Goal: Task Accomplishment & Management: Use online tool/utility

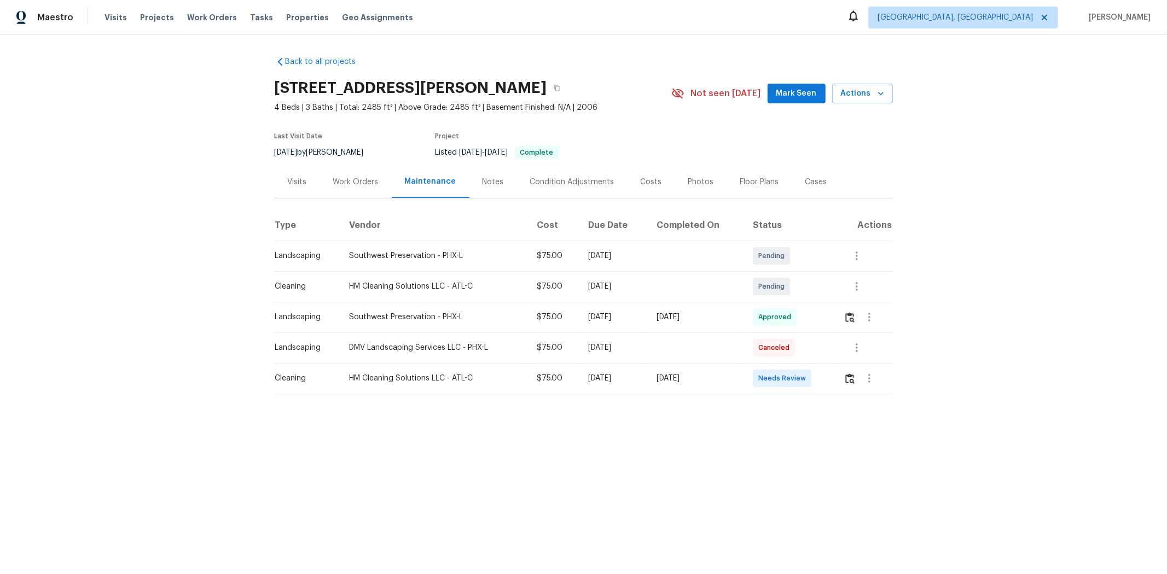
click at [829, 376] on td at bounding box center [863, 378] width 57 height 31
click at [829, 375] on img "button" at bounding box center [849, 379] width 9 height 10
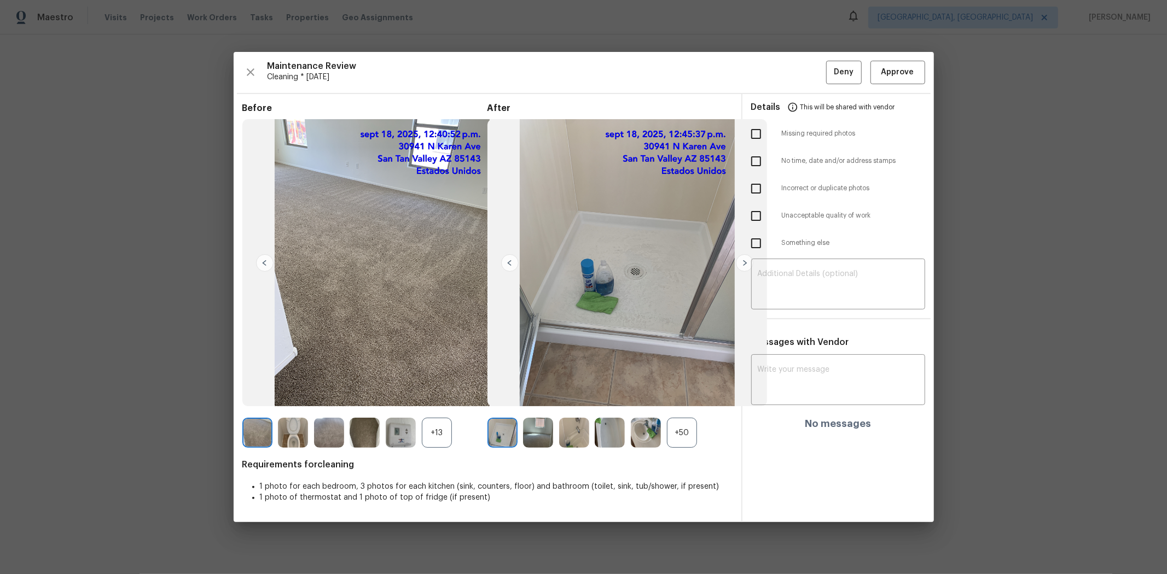
click at [755, 214] on input "checkbox" at bounding box center [755, 216] width 23 height 23
checkbox input "true"
click at [791, 269] on div "​" at bounding box center [838, 285] width 174 height 48
paste textarea "Maintenance Audit Team: Hello! Unfortunately, this cleaning visit completed on …"
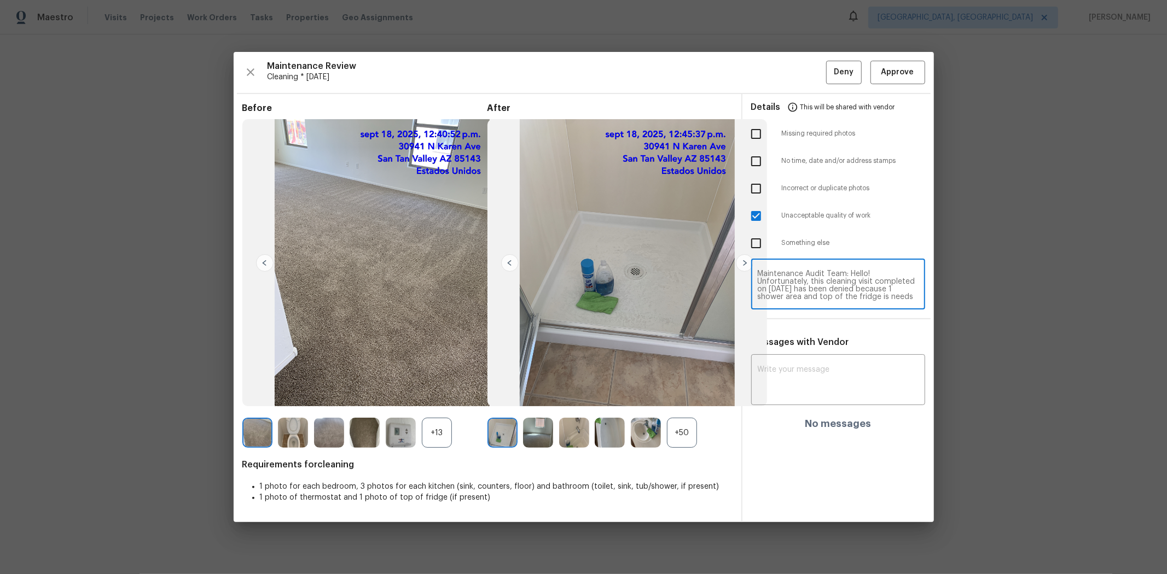
click at [829, 276] on textarea "Maintenance Audit Team: Hello! Unfortunately, this cleaning visit completed on …" at bounding box center [837, 285] width 161 height 31
type textarea "Maintenance Audit Team: Hello! Unfortunately, this cleaning visit completed on …"
click at [789, 351] on div "Messages with Vendor x ​ No messages" at bounding box center [837, 387] width 191 height 101
click at [811, 367] on textarea at bounding box center [837, 381] width 161 height 31
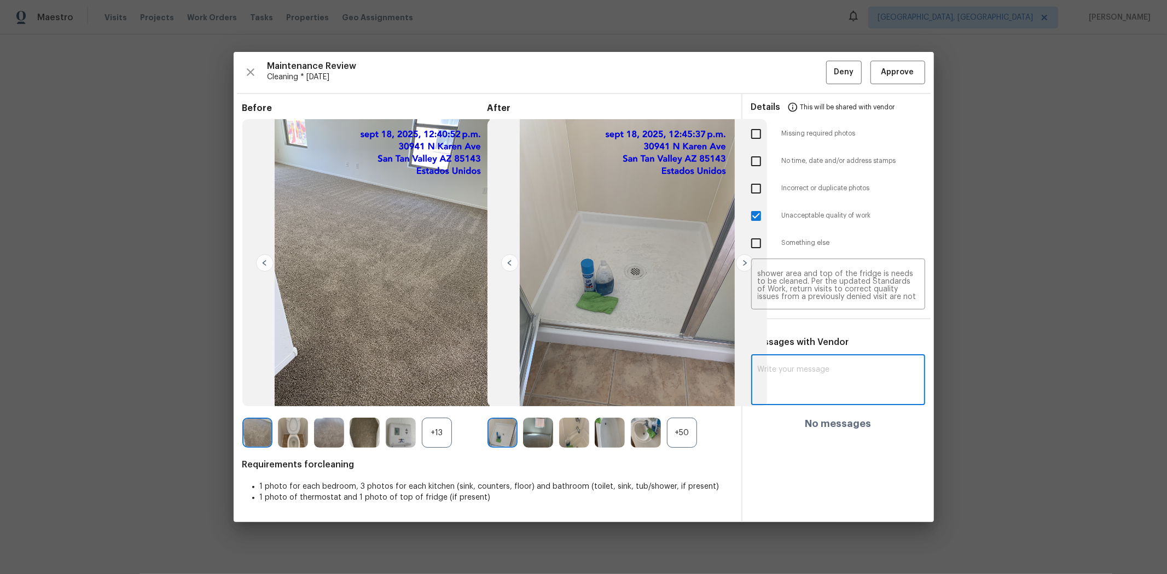
paste textarea "Maintenance Audit Team: Hello! Unfortunately, this cleaning visit completed on …"
type textarea "Maintenance Audit Team: Hello! Unfortunately, this cleaning visit completed on …"
click at [829, 378] on button "Post" at bounding box center [900, 385] width 35 height 20
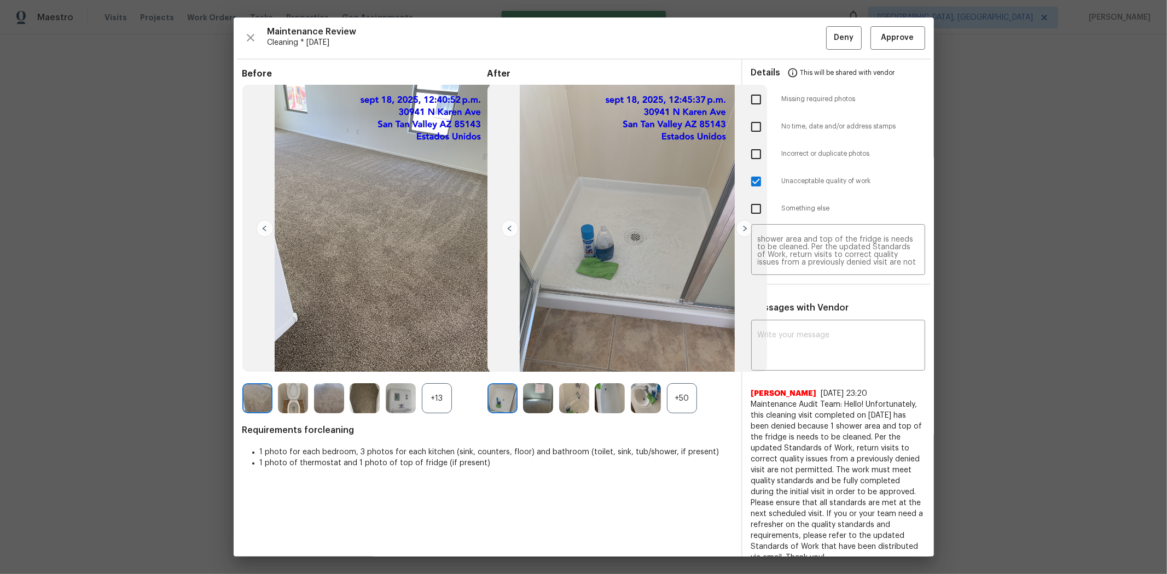
scroll to position [0, 0]
click at [829, 44] on span "Deny" at bounding box center [843, 38] width 20 height 14
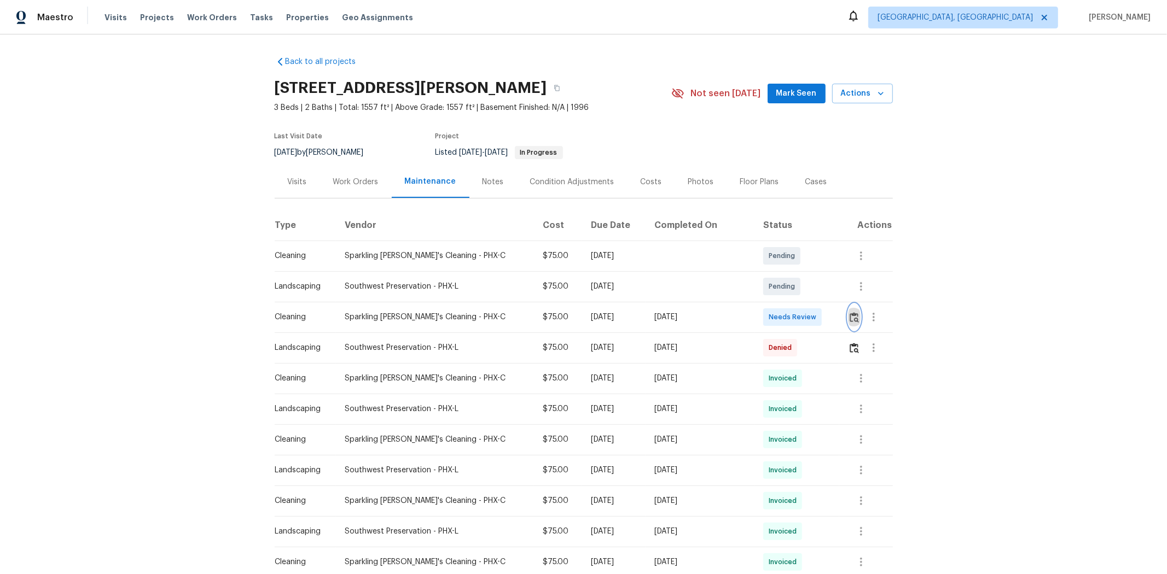
click at [829, 318] on img "button" at bounding box center [853, 317] width 9 height 10
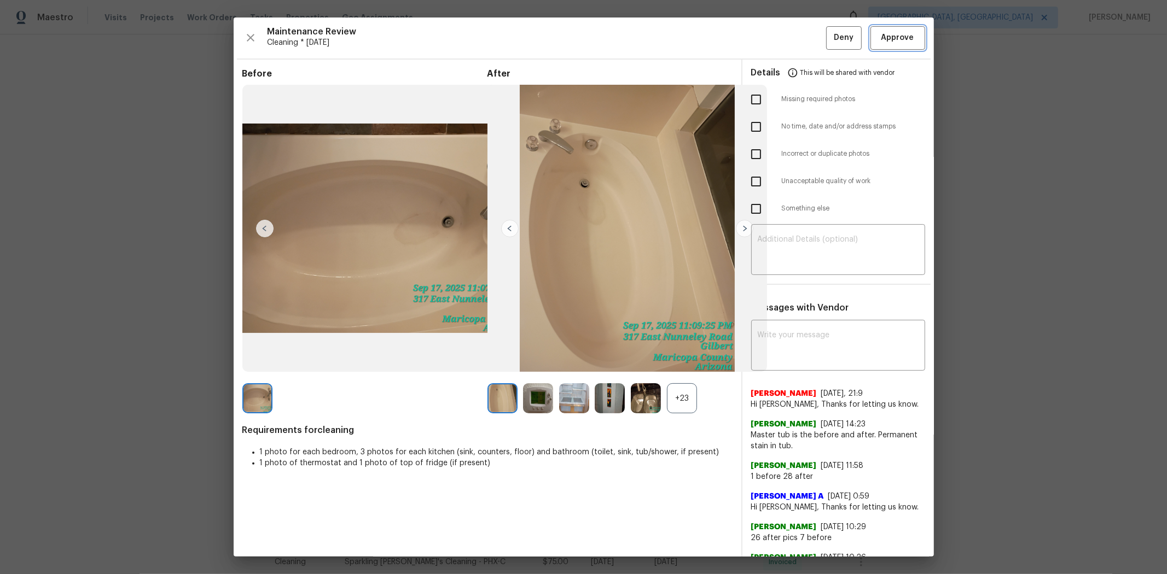
drag, startPoint x: 884, startPoint y: 34, endPoint x: 894, endPoint y: 35, distance: 9.4
click at [829, 34] on span "Approve" at bounding box center [897, 38] width 33 height 14
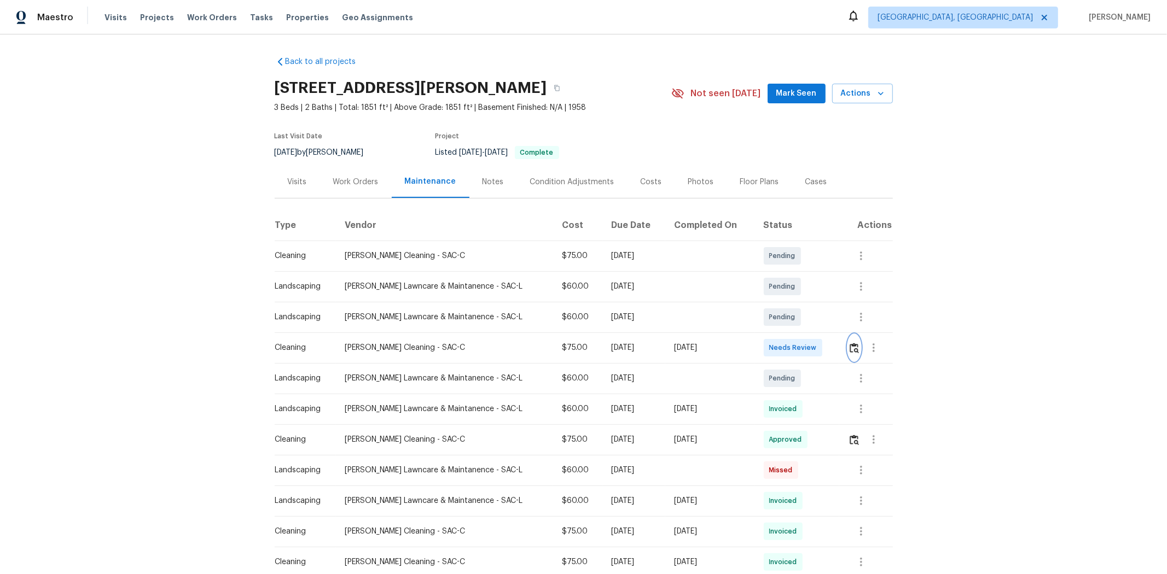
click at [829, 346] on img "button" at bounding box center [853, 348] width 9 height 10
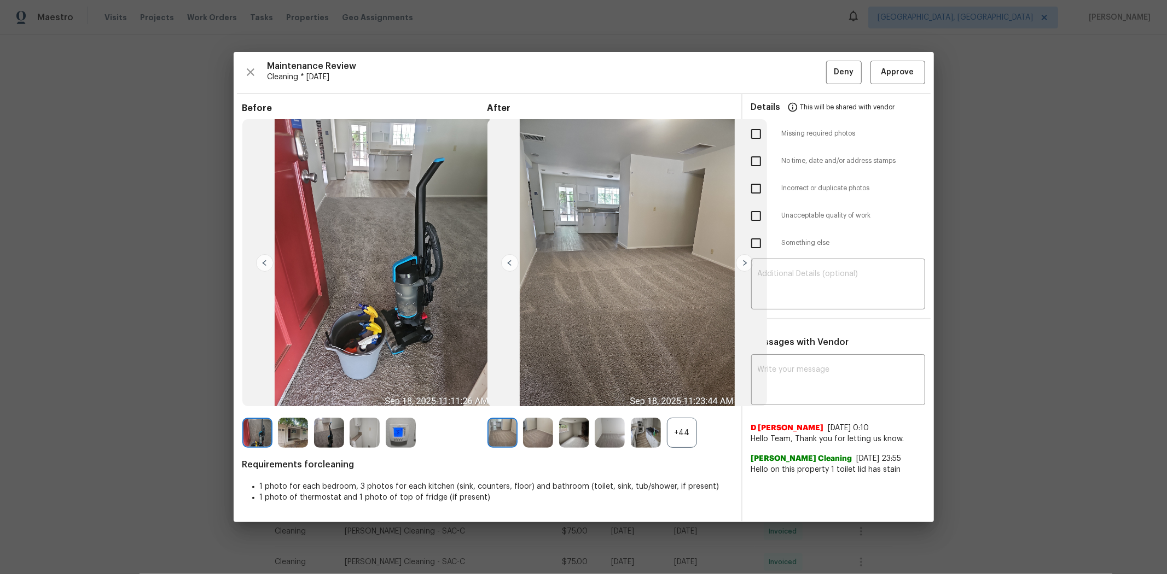
click at [829, 57] on div "Maintenance Review Cleaning * Tue, Sep 16 Deny Approve Before After +44 Require…" at bounding box center [584, 287] width 700 height 470
click at [829, 72] on span "Approve" at bounding box center [897, 73] width 37 height 14
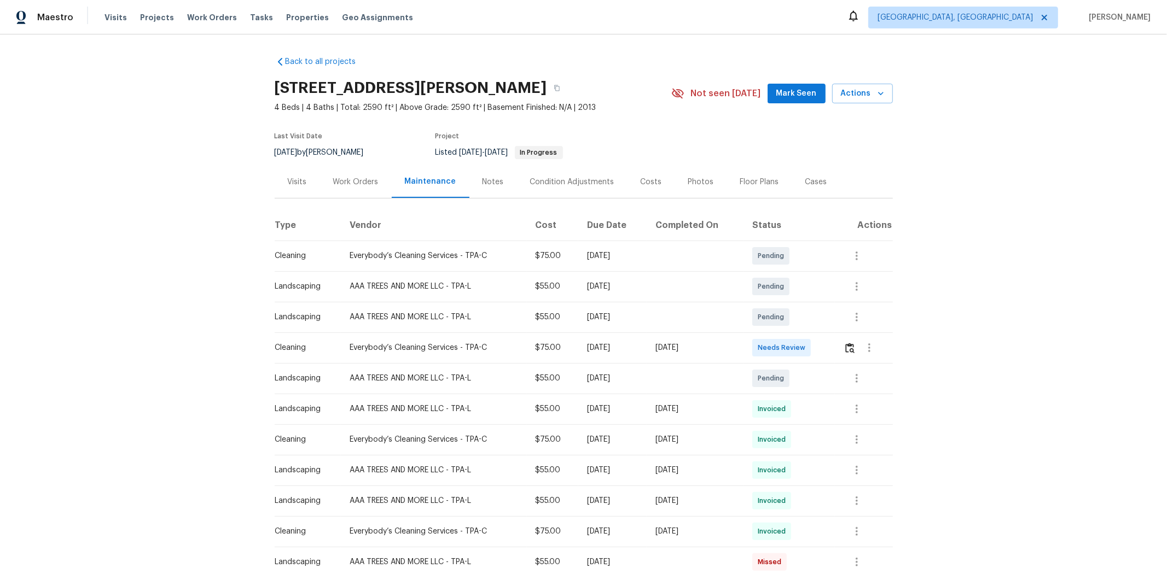
click at [341, 183] on div "Work Orders" at bounding box center [355, 182] width 45 height 11
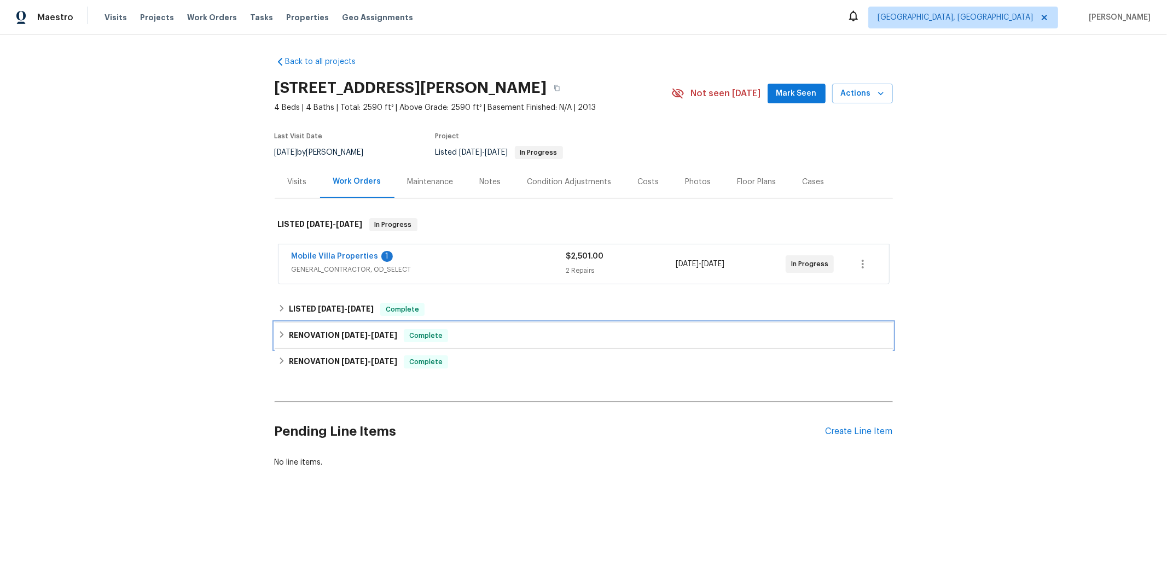
click at [346, 336] on span "7/7/25" at bounding box center [354, 335] width 26 height 8
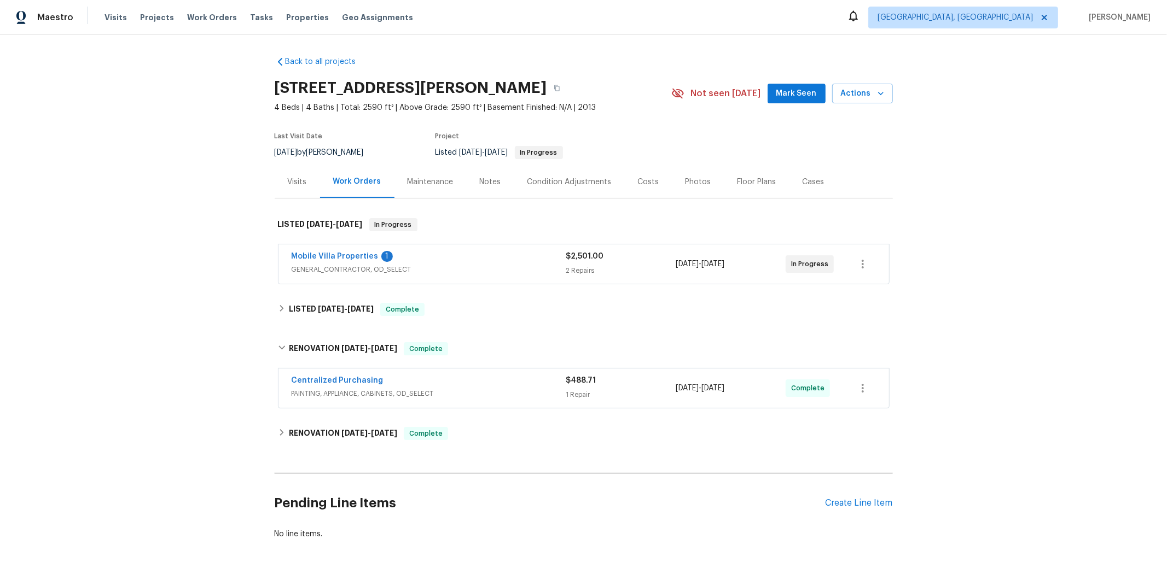
click at [335, 293] on div "Back to all projects 10215 Celtic Ash Dr, Ruskin, FL 33573 4 Beds | 4 Baths | T…" at bounding box center [584, 298] width 618 height 501
click at [342, 313] on h6 "LISTED 9/3/25 - 9/8/25" at bounding box center [331, 309] width 85 height 13
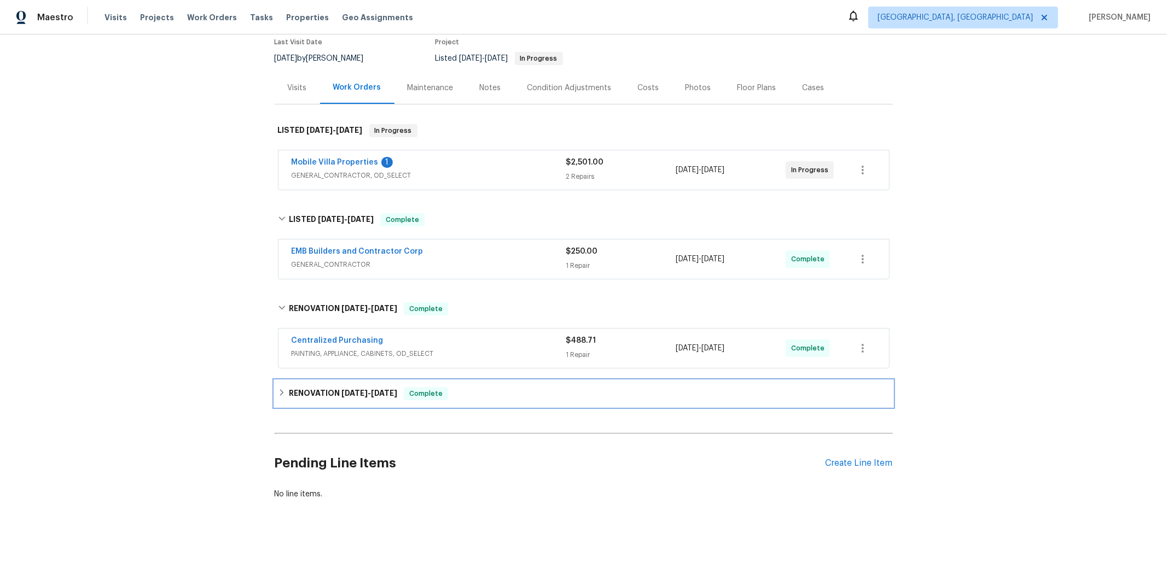
click at [378, 384] on span "6/30/25" at bounding box center [384, 393] width 26 height 8
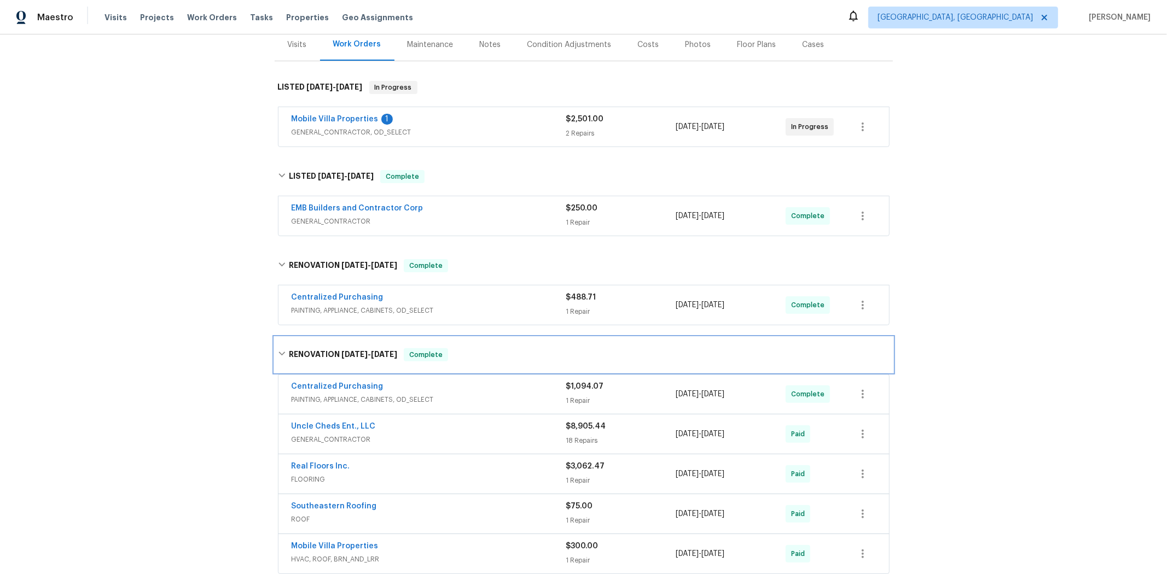
scroll to position [164, 0]
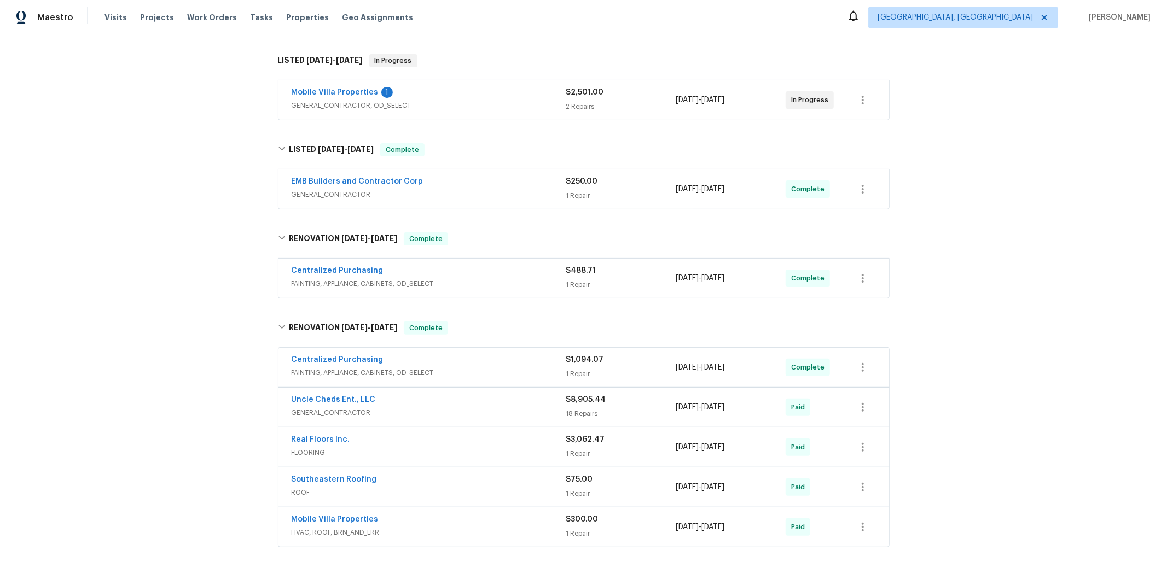
click at [210, 382] on div "Back to all projects 10215 Celtic Ash Dr, Ruskin, FL 33573 4 Beds | 4 Baths | T…" at bounding box center [583, 304] width 1167 height 540
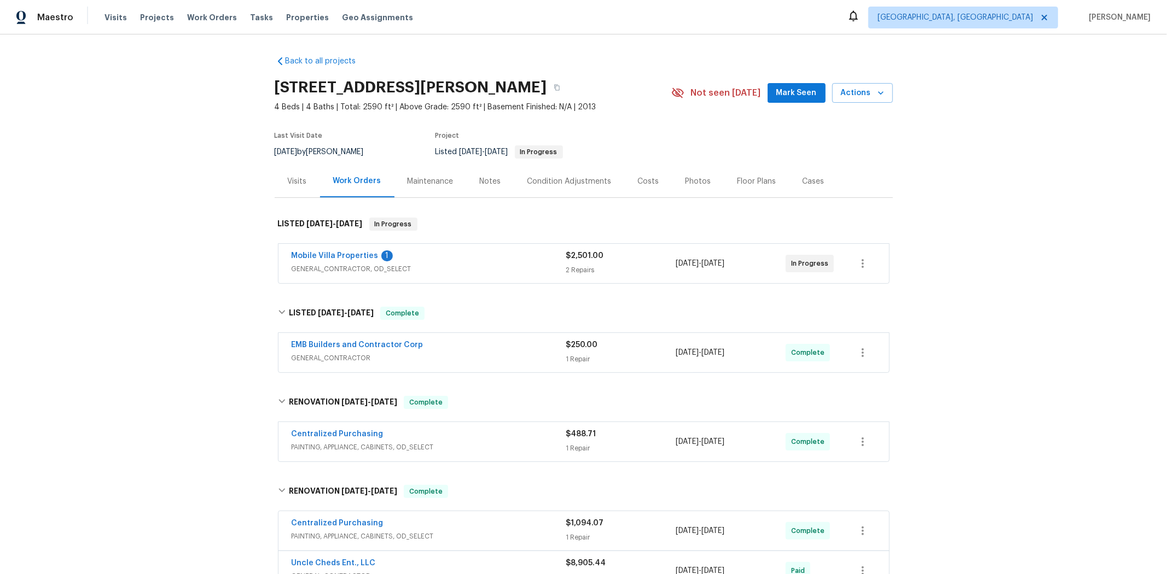
scroll to position [0, 0]
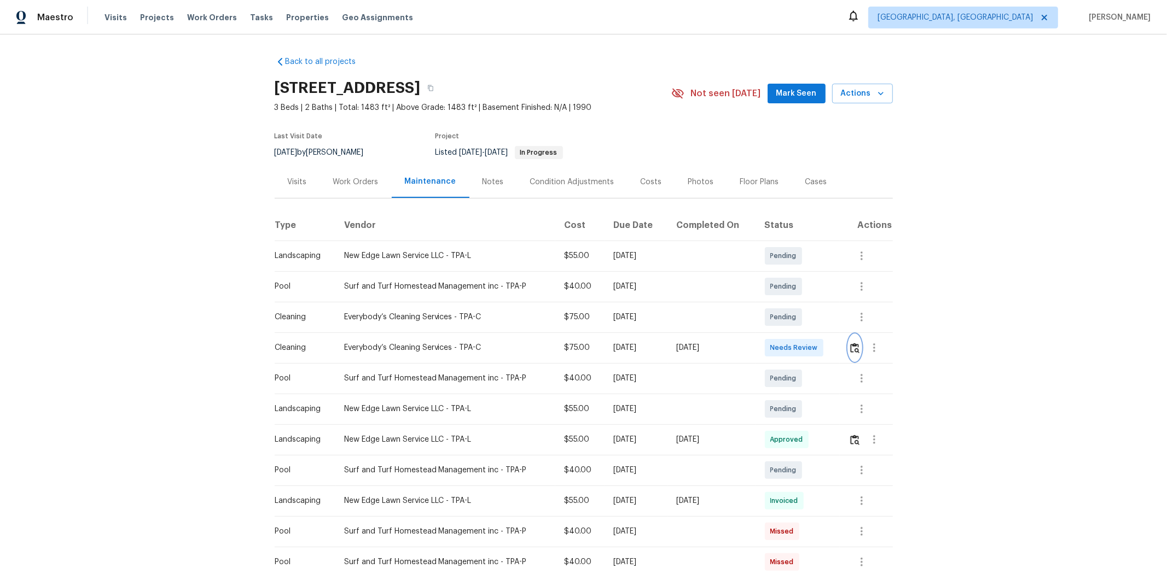
click at [829, 343] on img "button" at bounding box center [854, 348] width 9 height 10
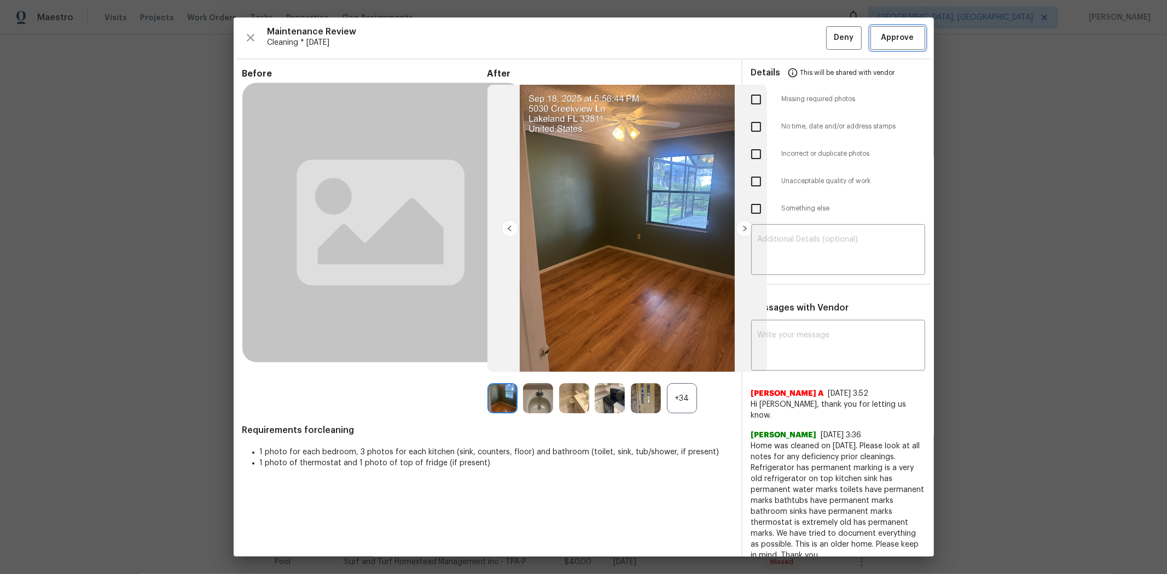
click at [829, 37] on span "Approve" at bounding box center [897, 38] width 37 height 14
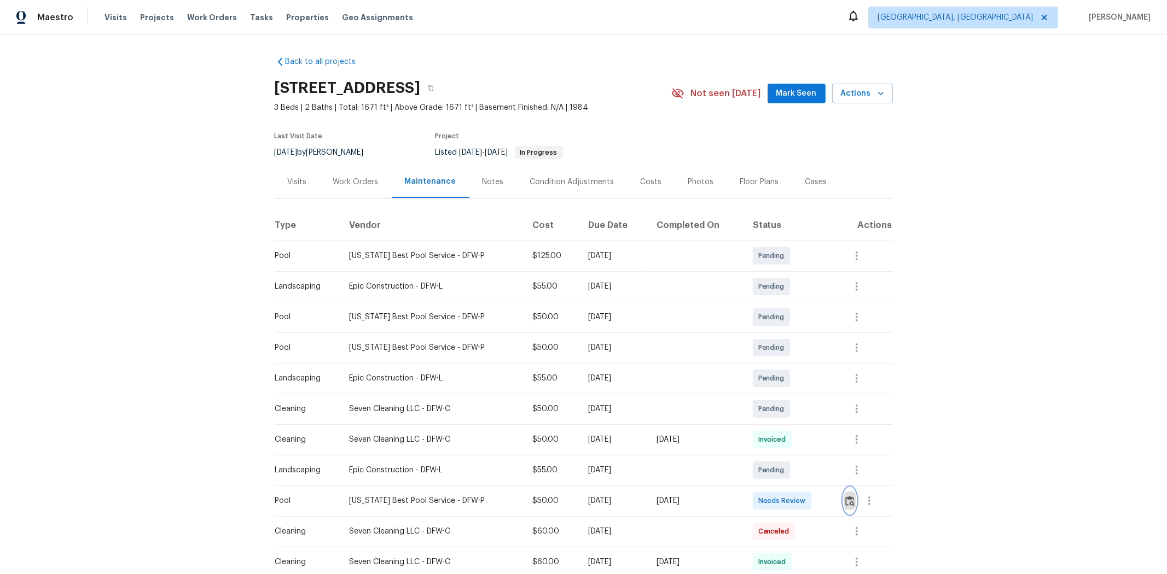
click at [829, 384] on button "button" at bounding box center [849, 501] width 13 height 26
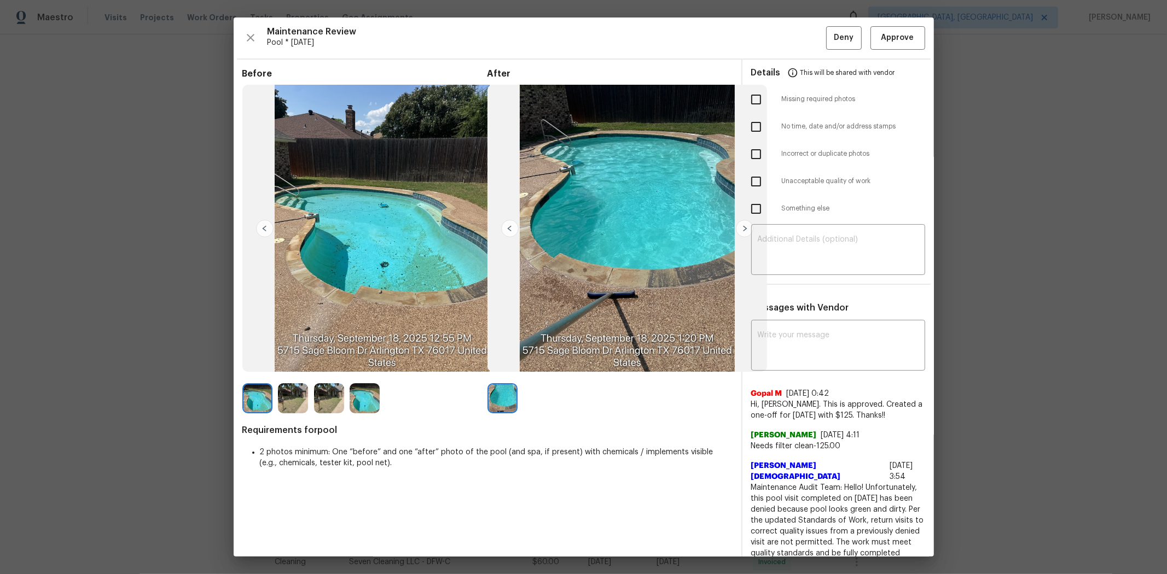
click at [829, 46] on div "Maintenance Review Pool * Mon, Sep 15 Deny Approve" at bounding box center [583, 38] width 683 height 24
click at [829, 39] on span "Approve" at bounding box center [897, 38] width 33 height 14
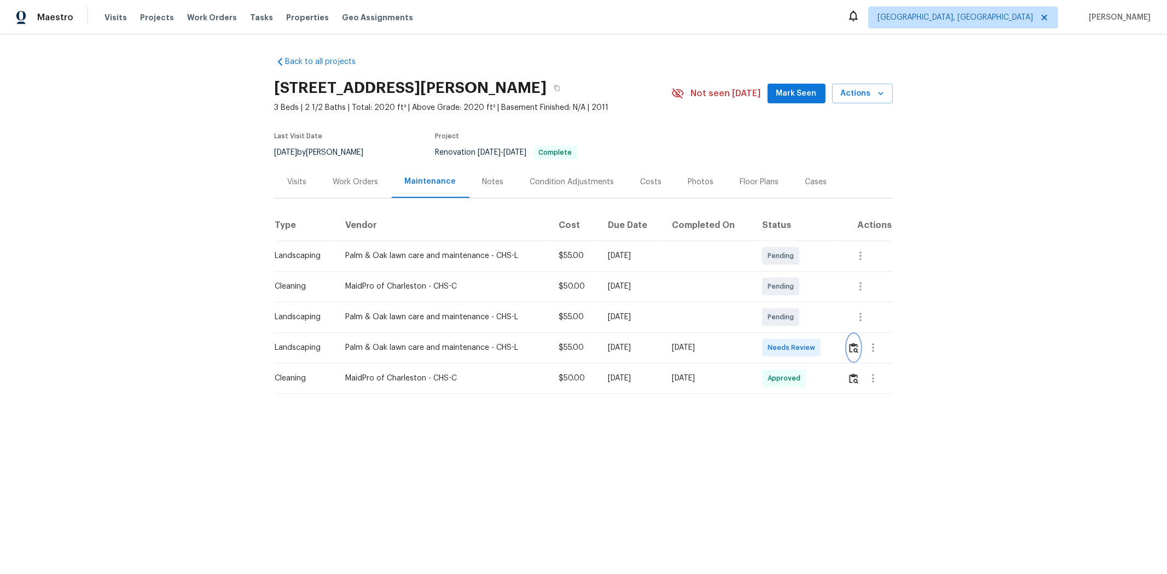
click at [829, 347] on img "button" at bounding box center [853, 348] width 9 height 10
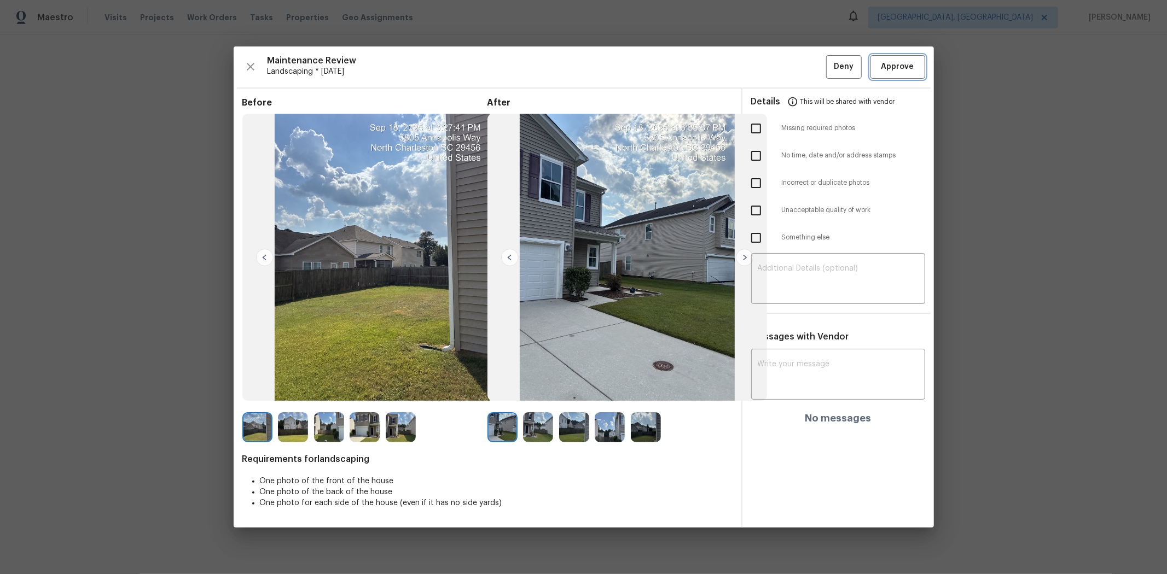
click at [829, 68] on span "Approve" at bounding box center [897, 67] width 33 height 14
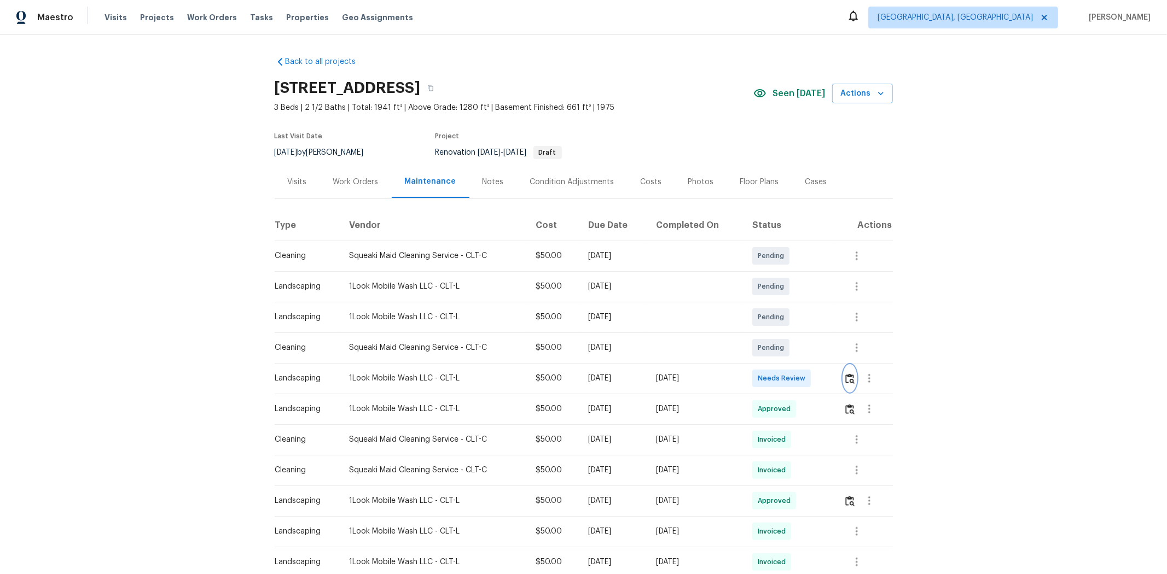
click at [829, 382] on img "button" at bounding box center [849, 379] width 9 height 10
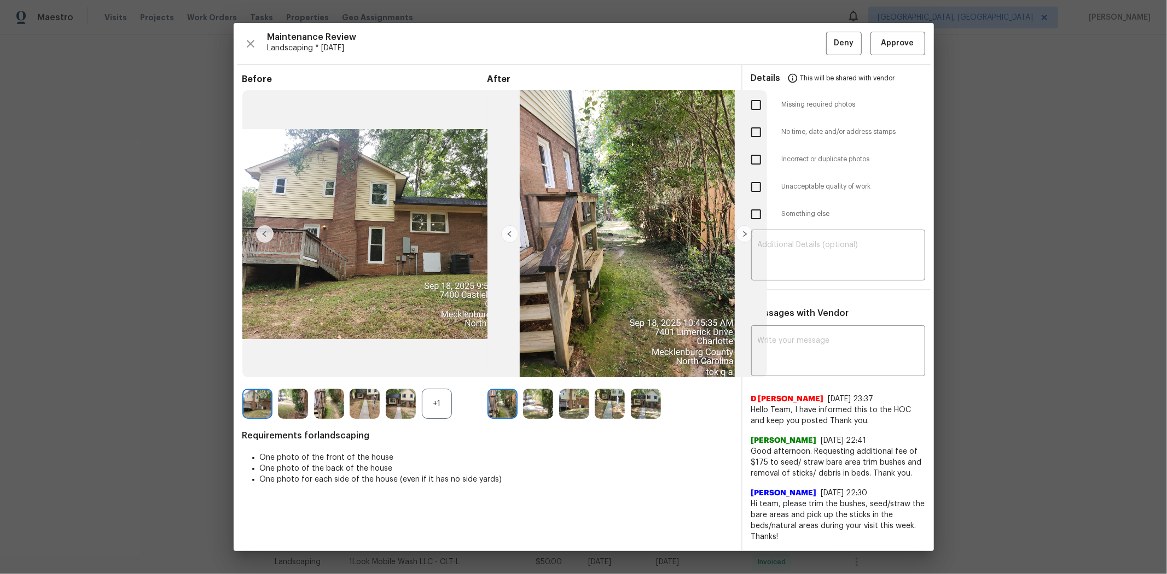
click at [829, 74] on span "This will be shared with vendor" at bounding box center [847, 78] width 95 height 26
click at [829, 37] on span "Approve" at bounding box center [897, 44] width 33 height 14
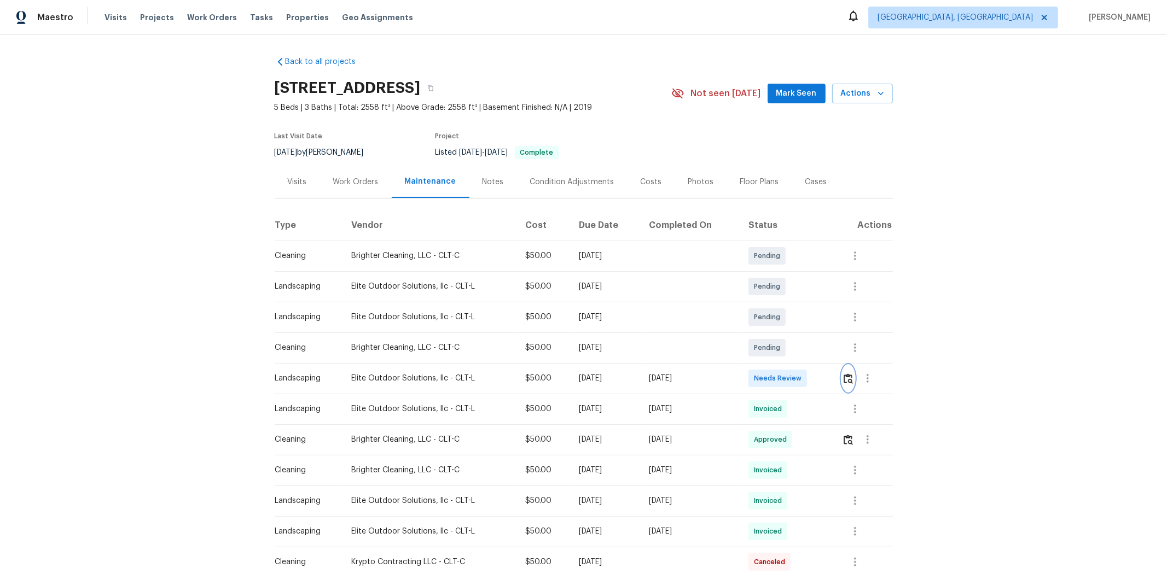
click at [829, 376] on img "button" at bounding box center [847, 379] width 9 height 10
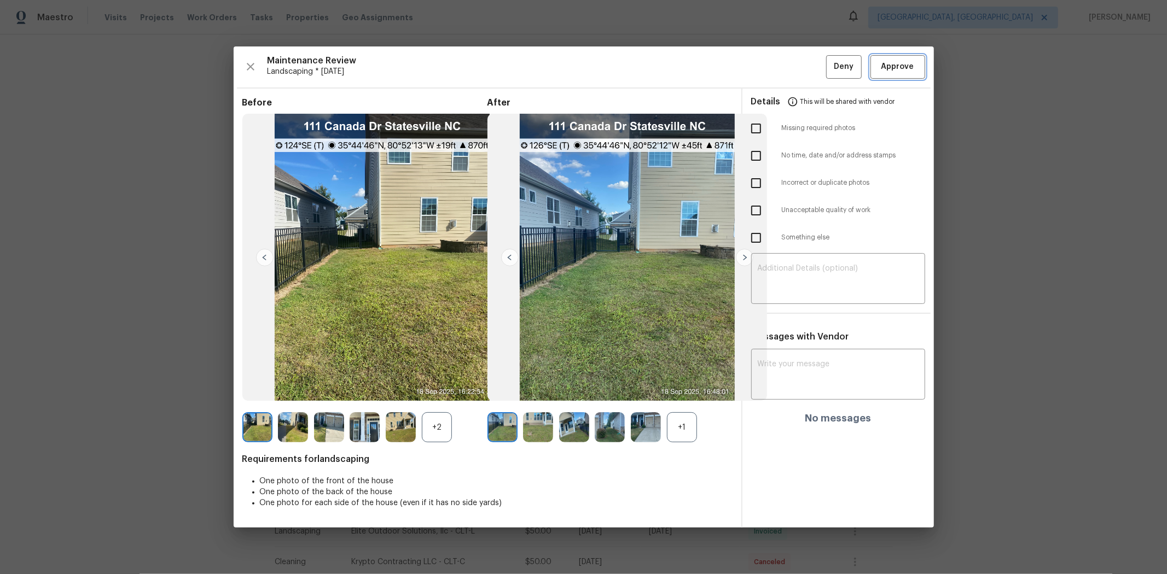
click at [829, 72] on span "Approve" at bounding box center [897, 67] width 33 height 14
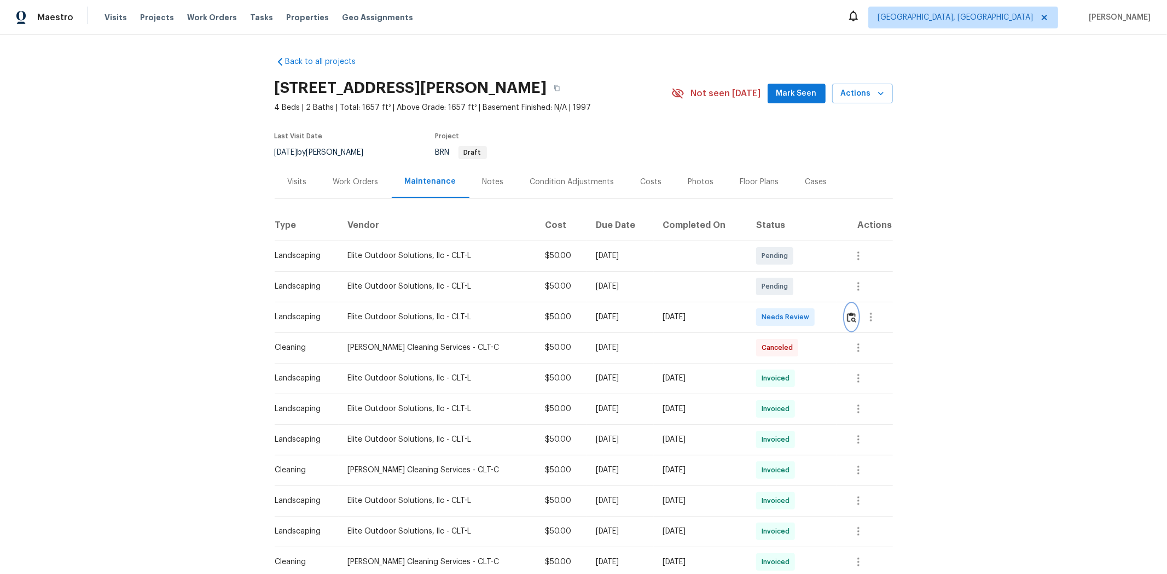
click at [829, 320] on img "button" at bounding box center [851, 317] width 9 height 10
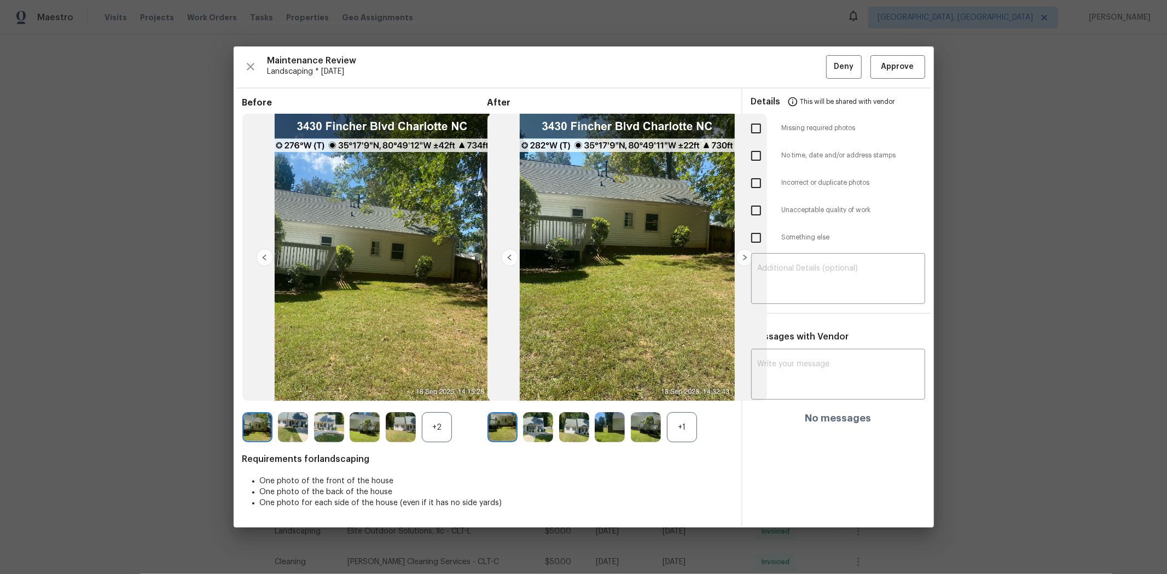
click at [829, 54] on div "Maintenance Review Landscaping * [DATE] Deny Approve Before +2 After +1 Require…" at bounding box center [584, 286] width 700 height 481
click at [829, 63] on span "Approve" at bounding box center [897, 67] width 33 height 14
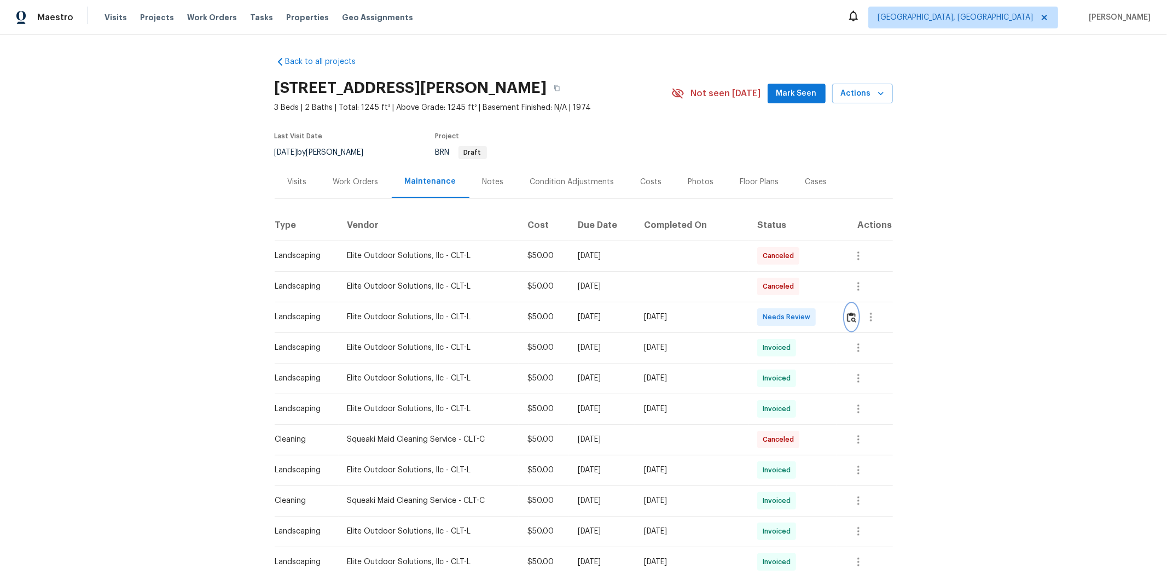
click at [829, 318] on img "button" at bounding box center [851, 317] width 9 height 10
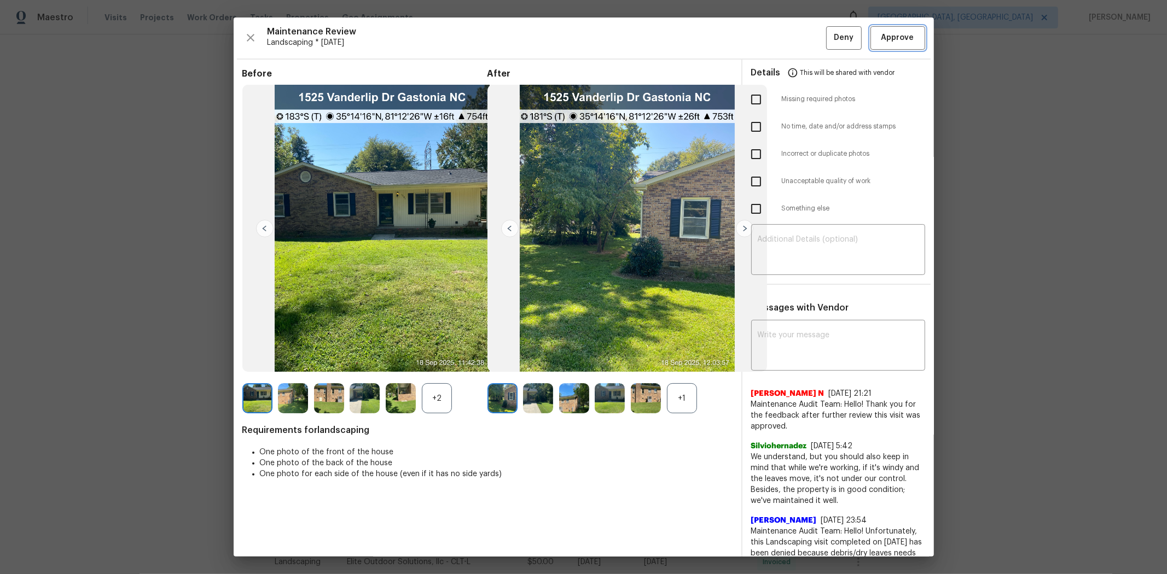
click at [829, 35] on span "Approve" at bounding box center [897, 38] width 33 height 14
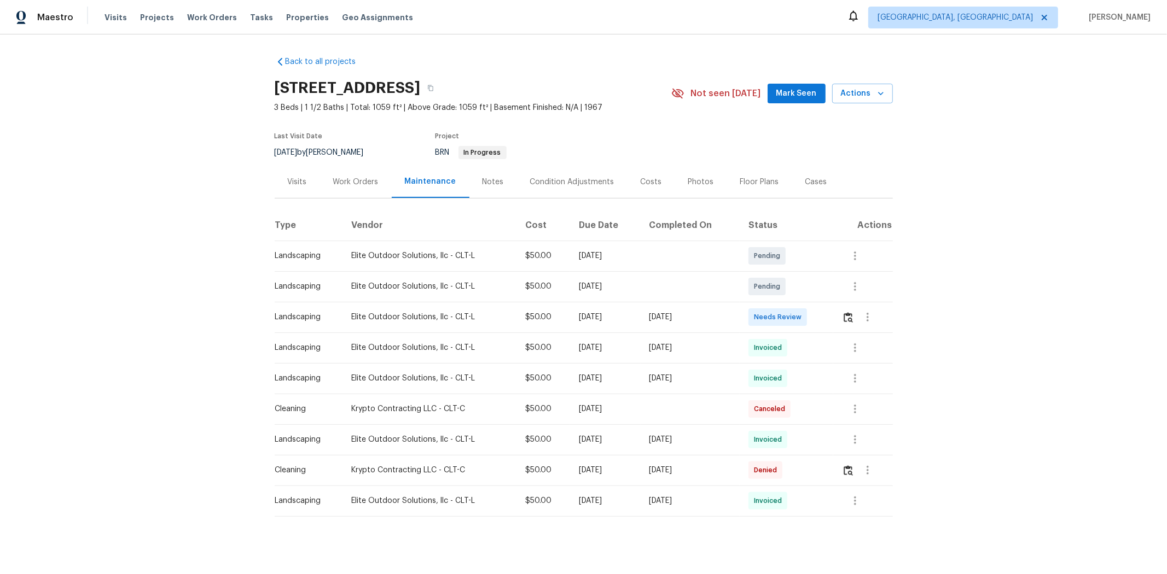
click at [829, 320] on td at bounding box center [862, 317] width 59 height 31
click at [829, 320] on img "button" at bounding box center [847, 317] width 9 height 10
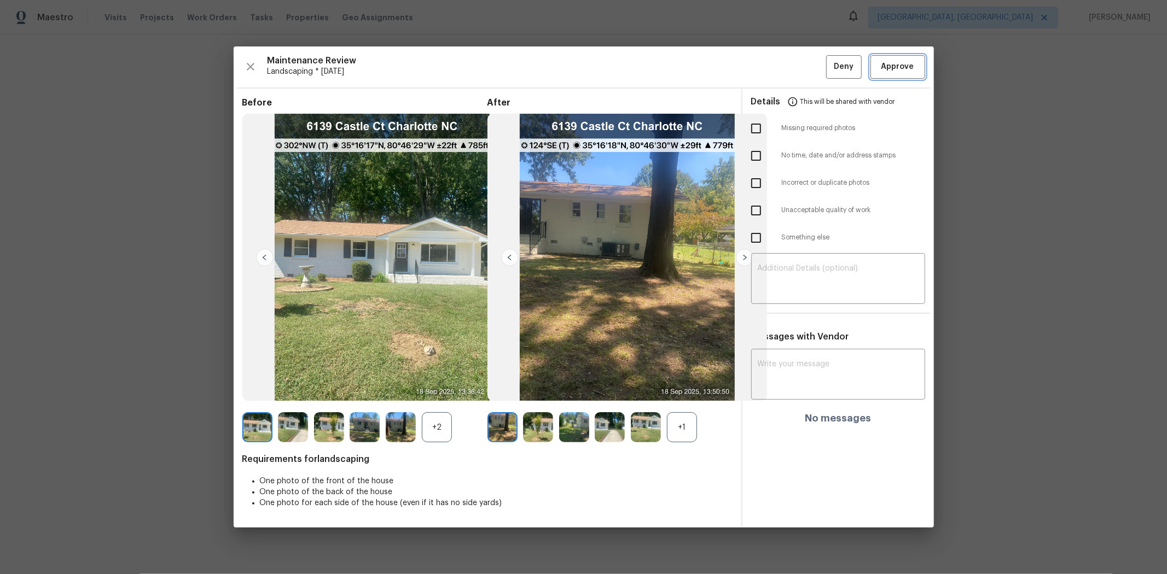
click at [829, 67] on span "Approve" at bounding box center [897, 67] width 33 height 14
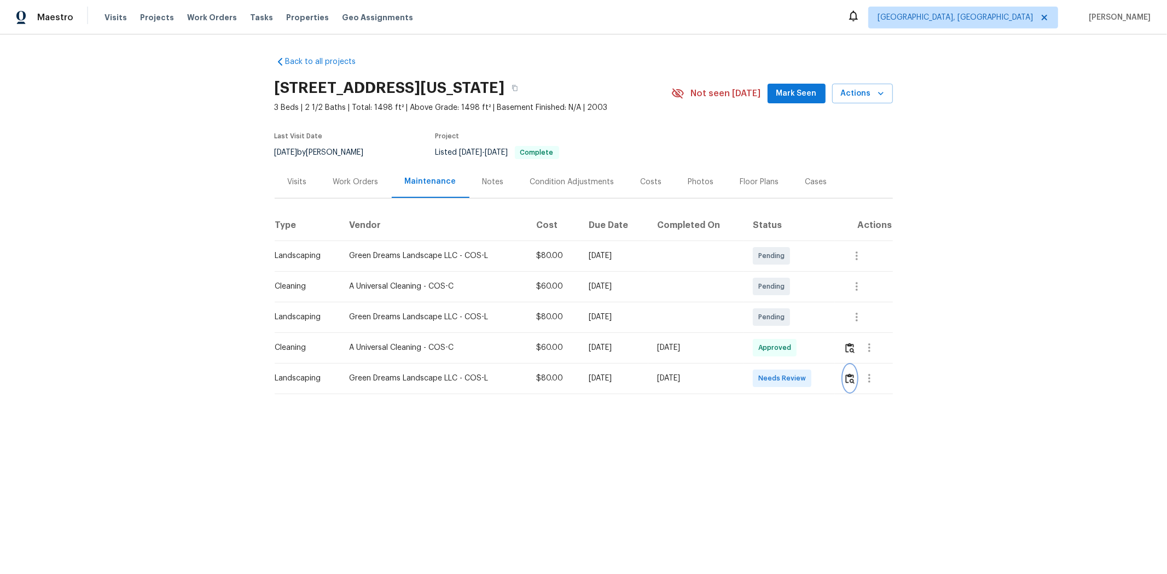
click at [829, 376] on img "button" at bounding box center [849, 379] width 9 height 10
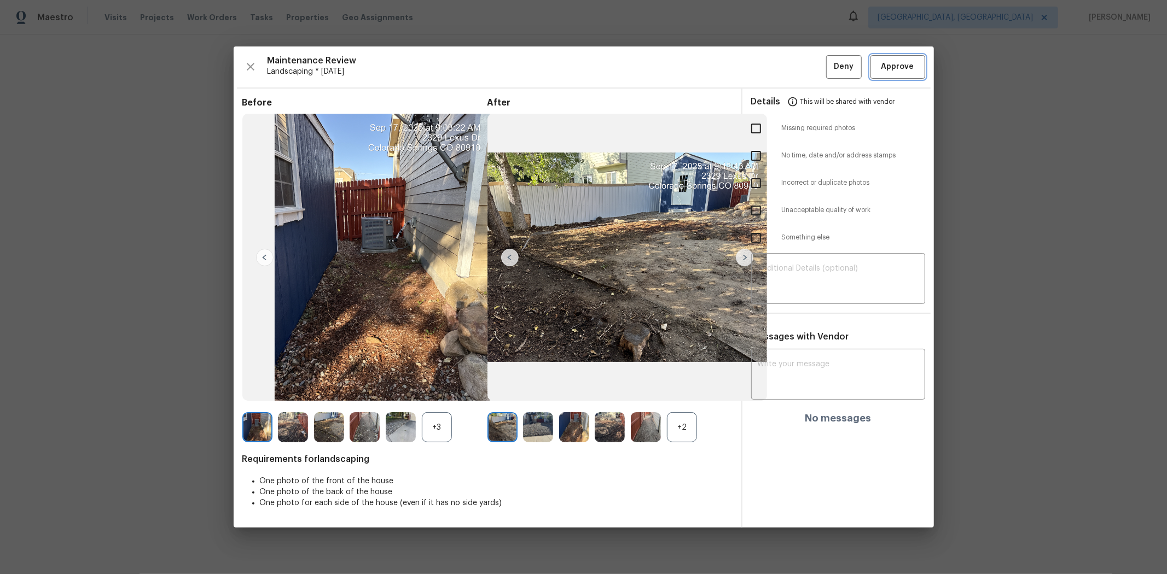
click at [829, 68] on span "Approve" at bounding box center [897, 67] width 33 height 14
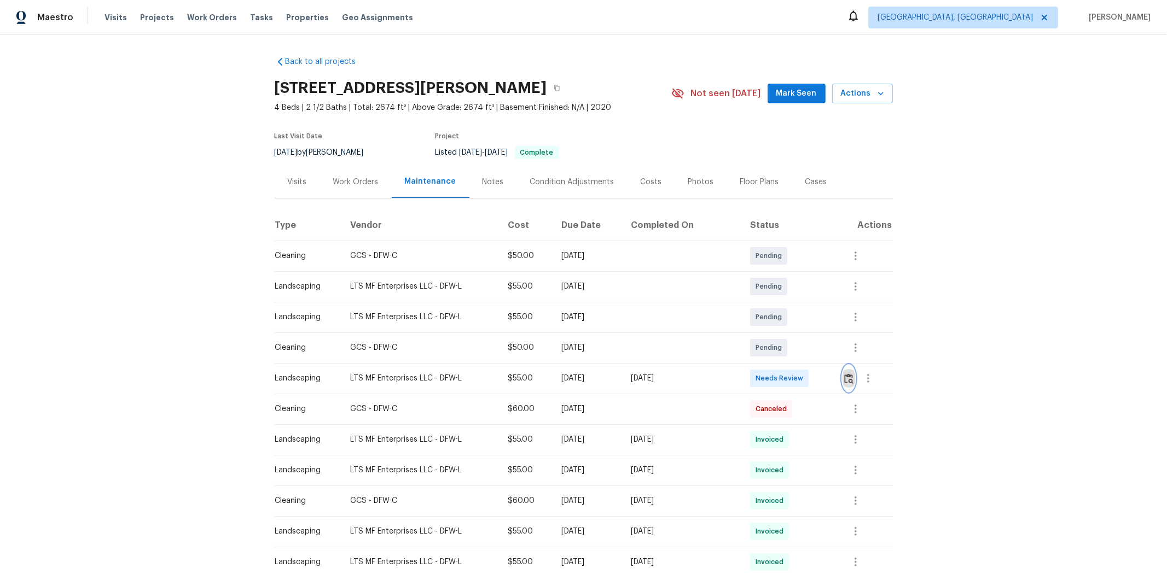
click at [829, 383] on img "button" at bounding box center [848, 379] width 9 height 10
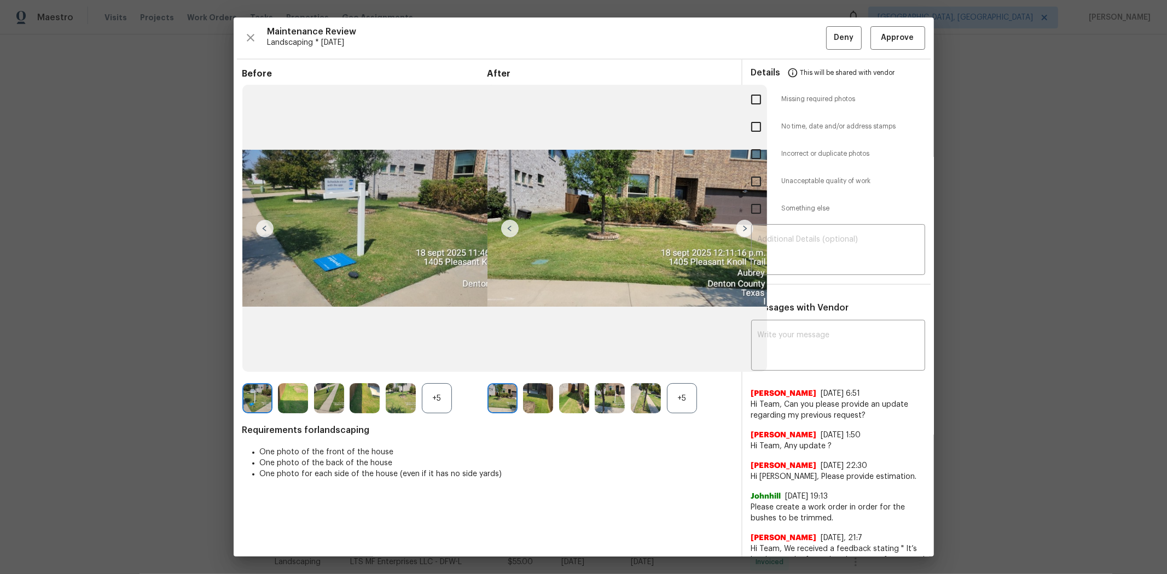
click at [829, 21] on div "Maintenance Review Landscaping * [DATE] Deny Approve Before +5 After +5 Require…" at bounding box center [584, 287] width 700 height 539
click at [829, 40] on span "Approve" at bounding box center [897, 38] width 33 height 14
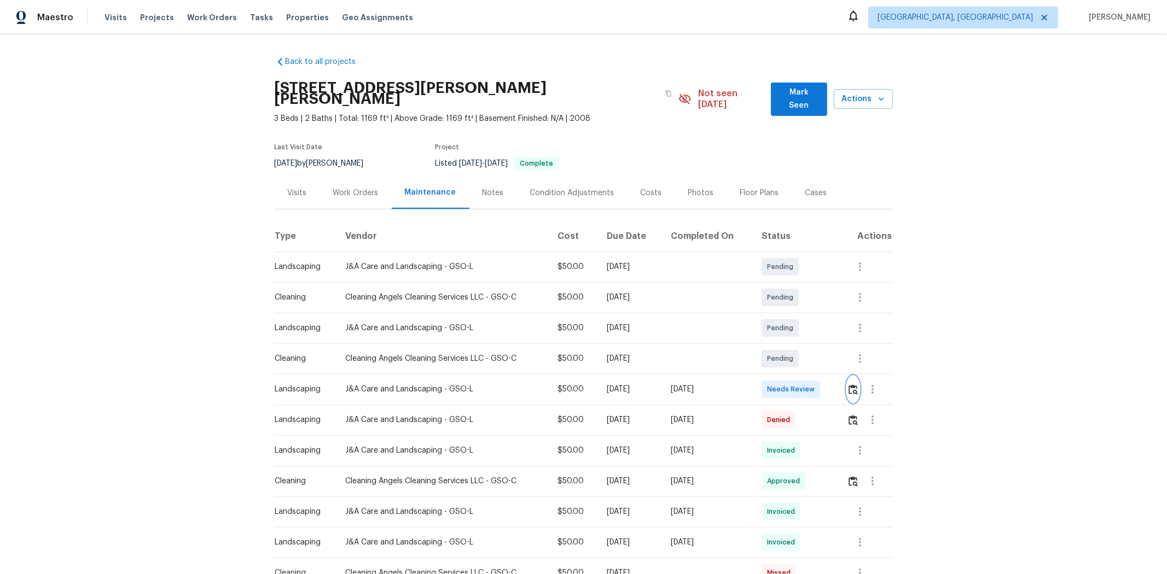
click at [829, 384] on img "button" at bounding box center [852, 389] width 9 height 10
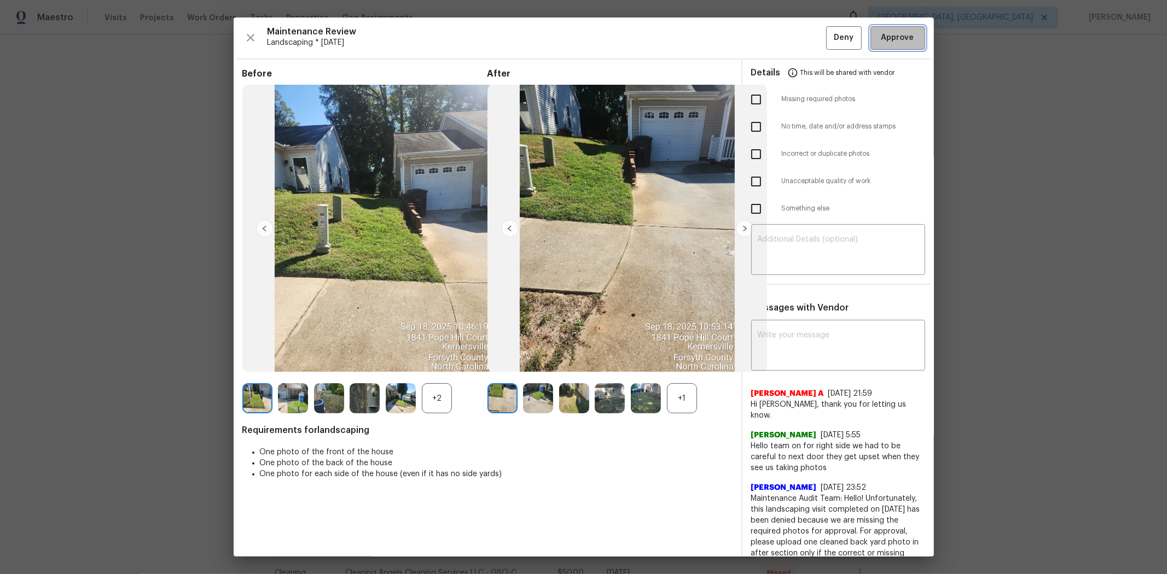
click at [829, 37] on span "Approve" at bounding box center [897, 38] width 33 height 14
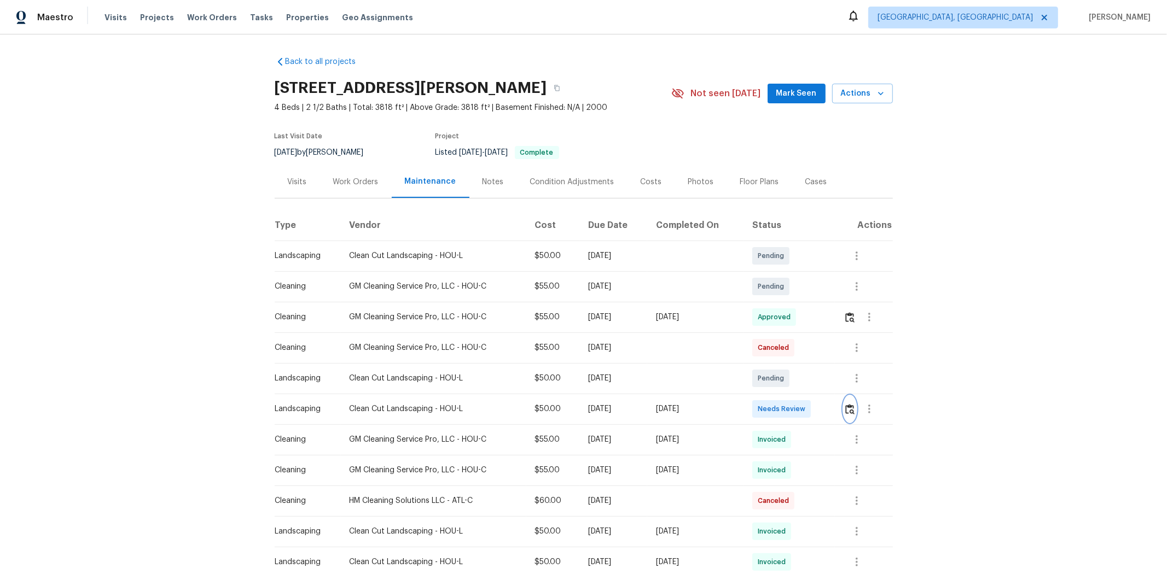
click at [829, 384] on img "button" at bounding box center [849, 409] width 9 height 10
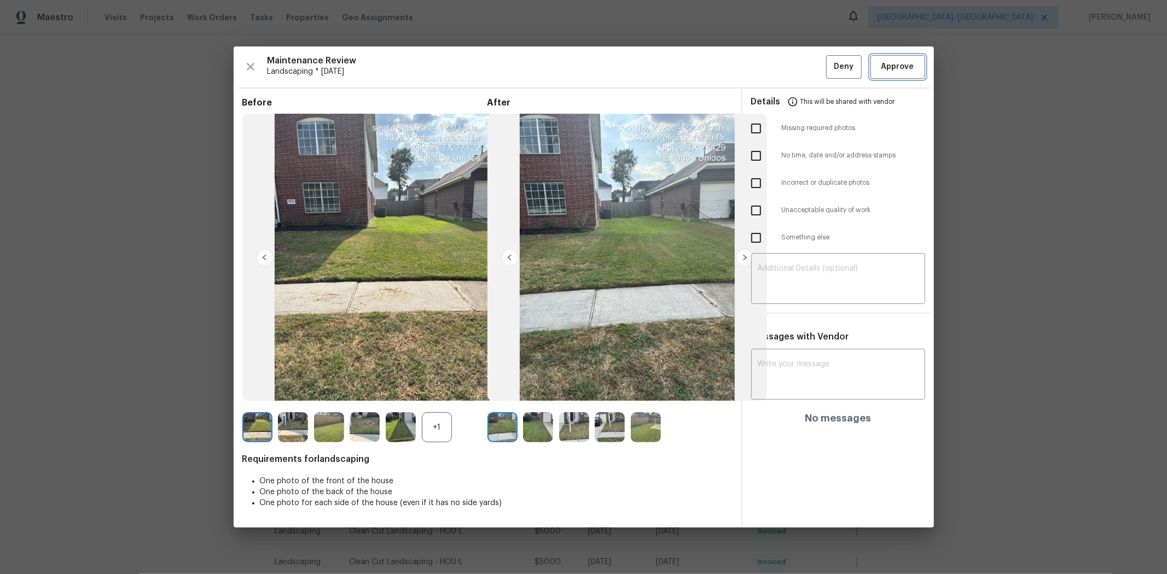
click at [829, 68] on span "Approve" at bounding box center [897, 67] width 33 height 14
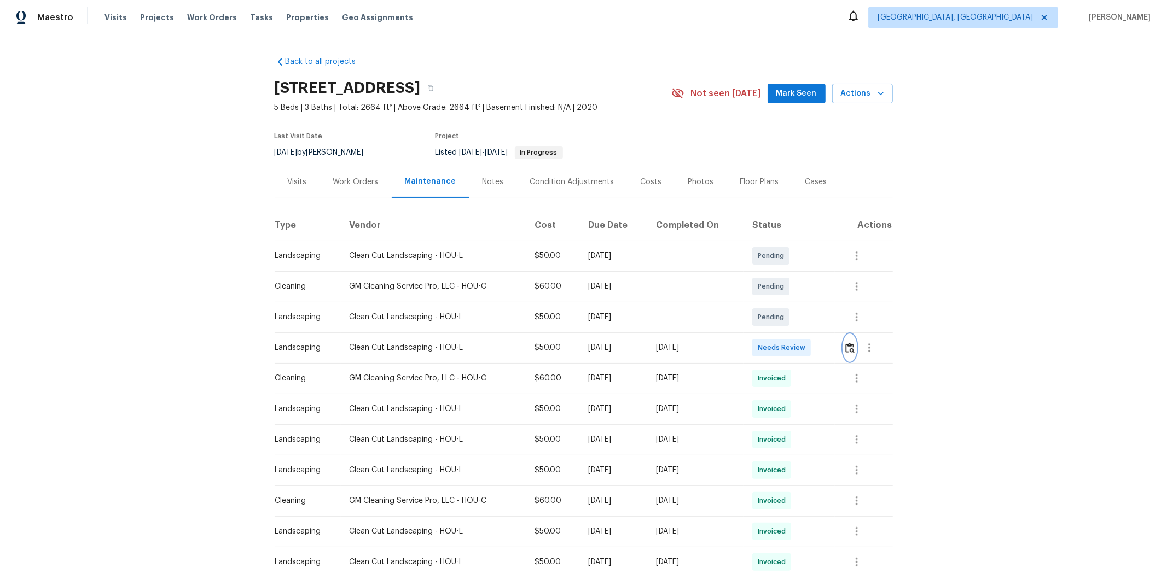
click at [829, 343] on img "button" at bounding box center [849, 348] width 9 height 10
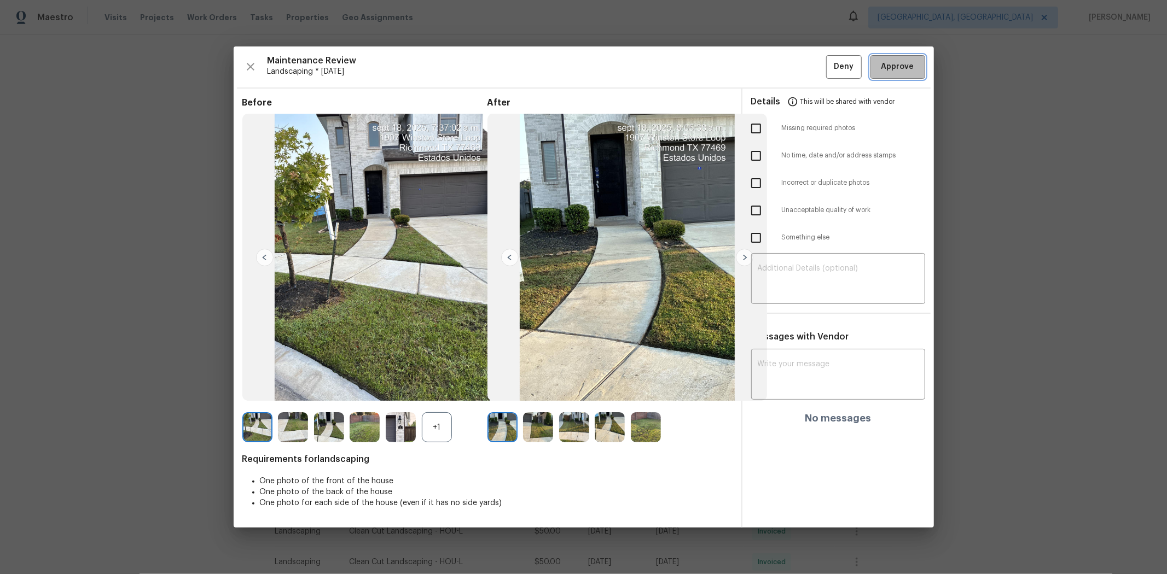
click at [829, 68] on span "Approve" at bounding box center [897, 67] width 33 height 14
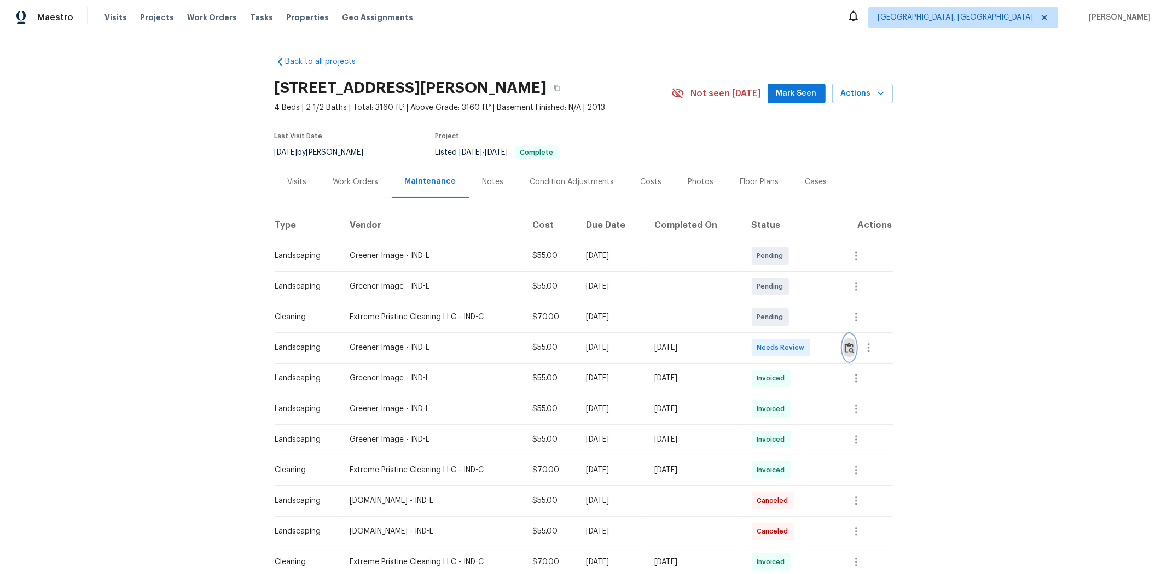
click at [829, 346] on img "button" at bounding box center [848, 348] width 9 height 10
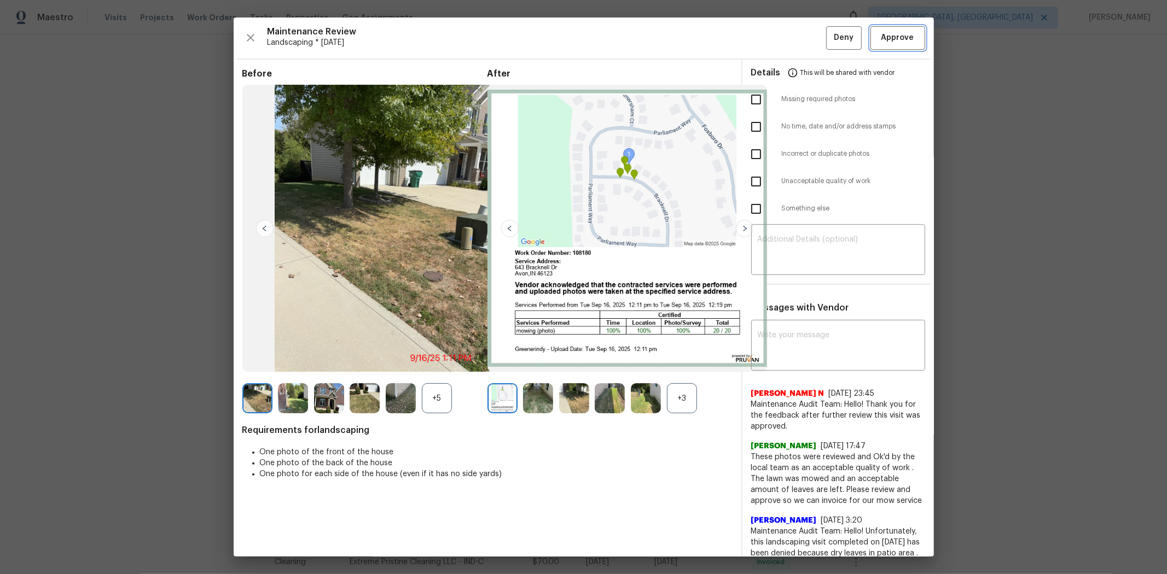
click at [829, 43] on span "Approve" at bounding box center [897, 38] width 33 height 14
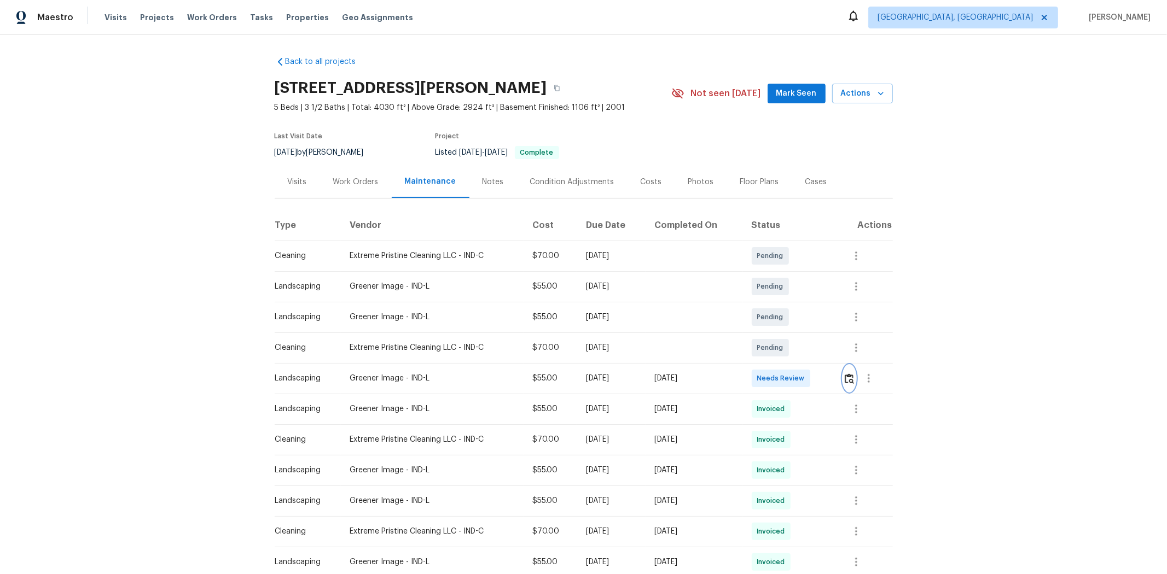
click at [829, 379] on img "button" at bounding box center [848, 379] width 9 height 10
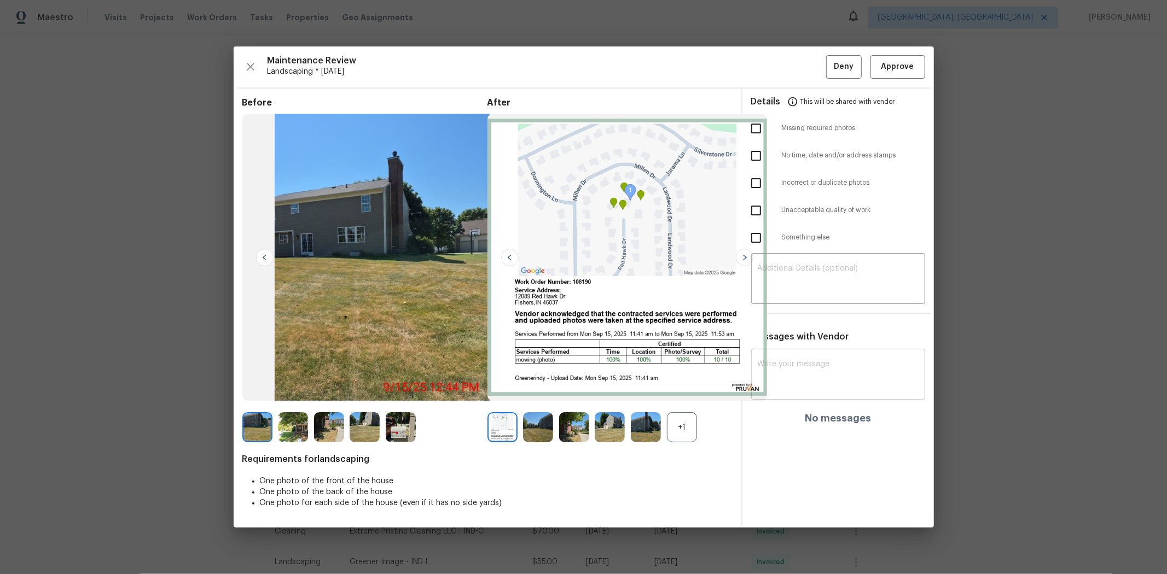
click at [796, 365] on textarea at bounding box center [837, 375] width 161 height 31
paste textarea "Maintenance Audit Team: Hello! After further review, the visit(09/18/2025) has …"
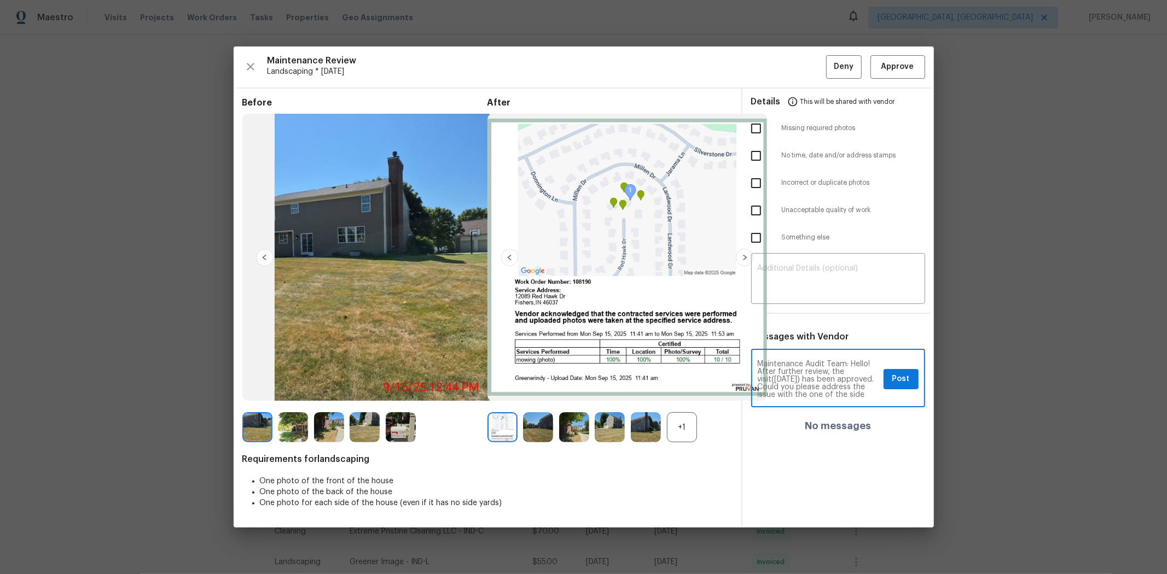
type textarea "Maintenance Audit Team: Hello! After further review, the visit(09/18/2025) has …"
click at [829, 375] on span "Post" at bounding box center [901, 379] width 18 height 14
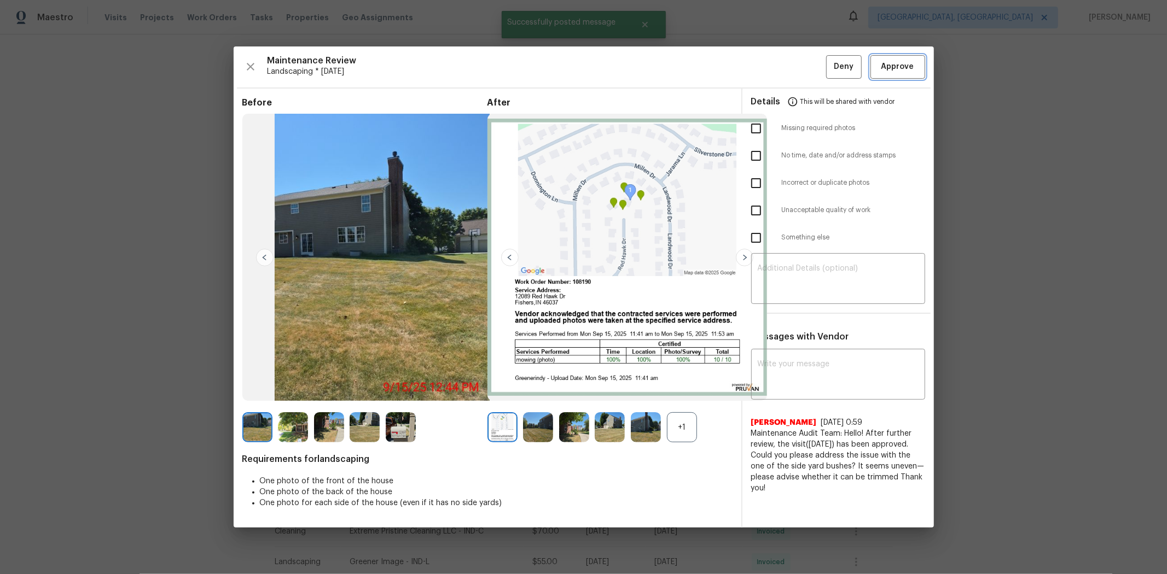
click at [829, 67] on span "Approve" at bounding box center [897, 67] width 33 height 14
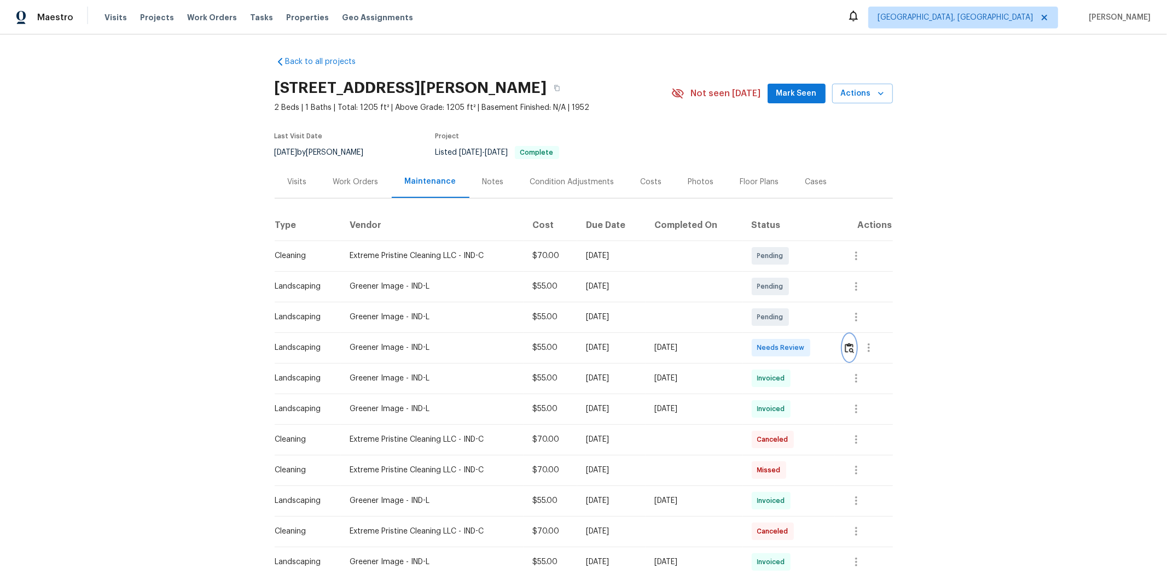
click at [829, 352] on img "button" at bounding box center [848, 348] width 9 height 10
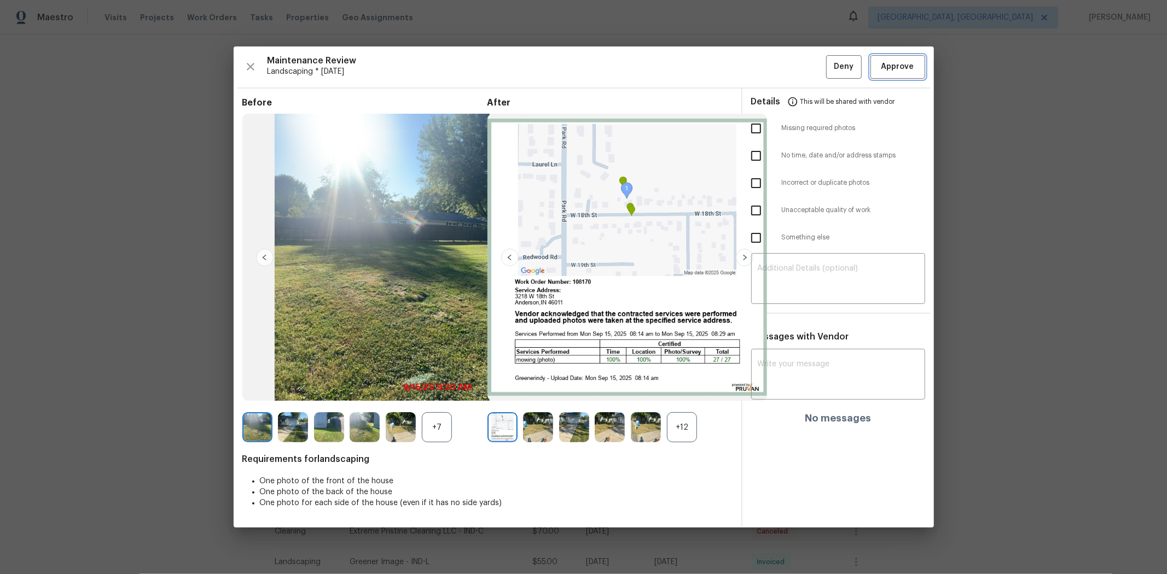
click at [829, 62] on span "Approve" at bounding box center [897, 67] width 33 height 14
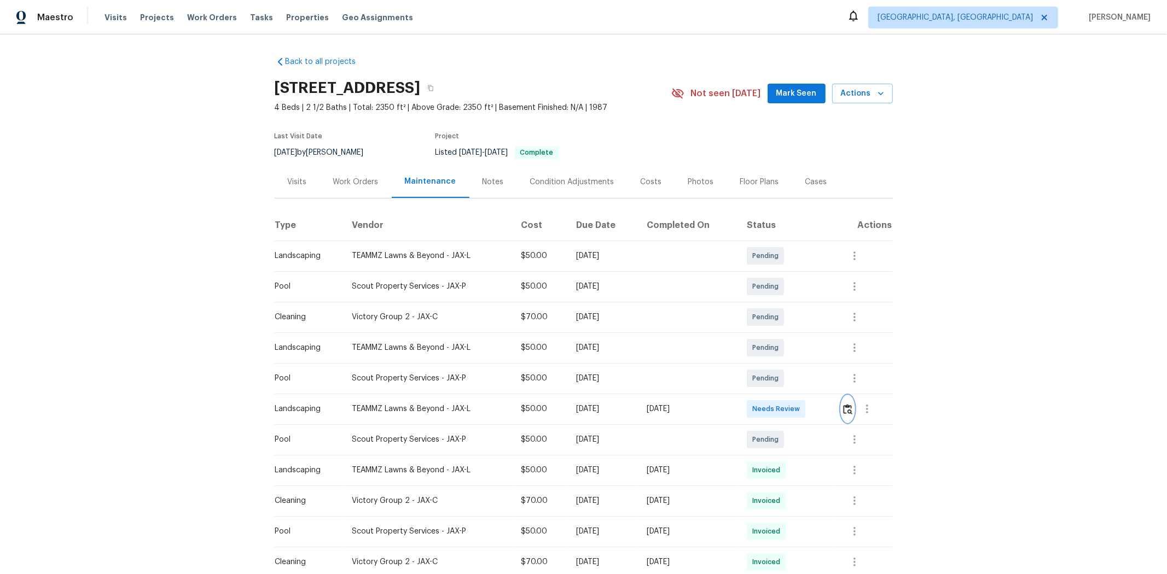
click at [829, 384] on img "button" at bounding box center [847, 409] width 9 height 10
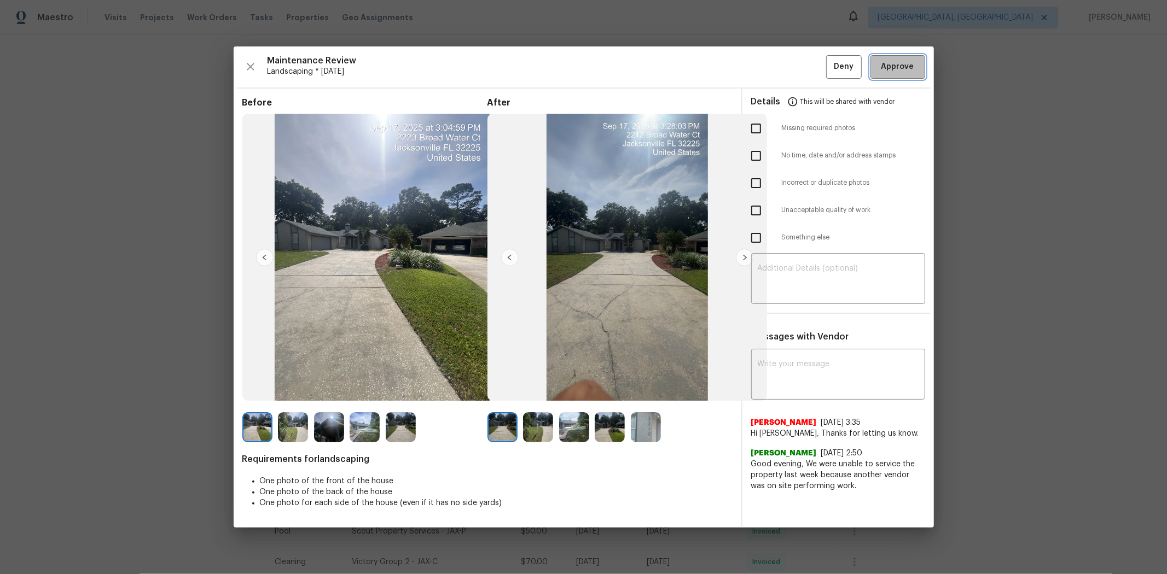
click at [829, 57] on button "Approve" at bounding box center [897, 67] width 55 height 24
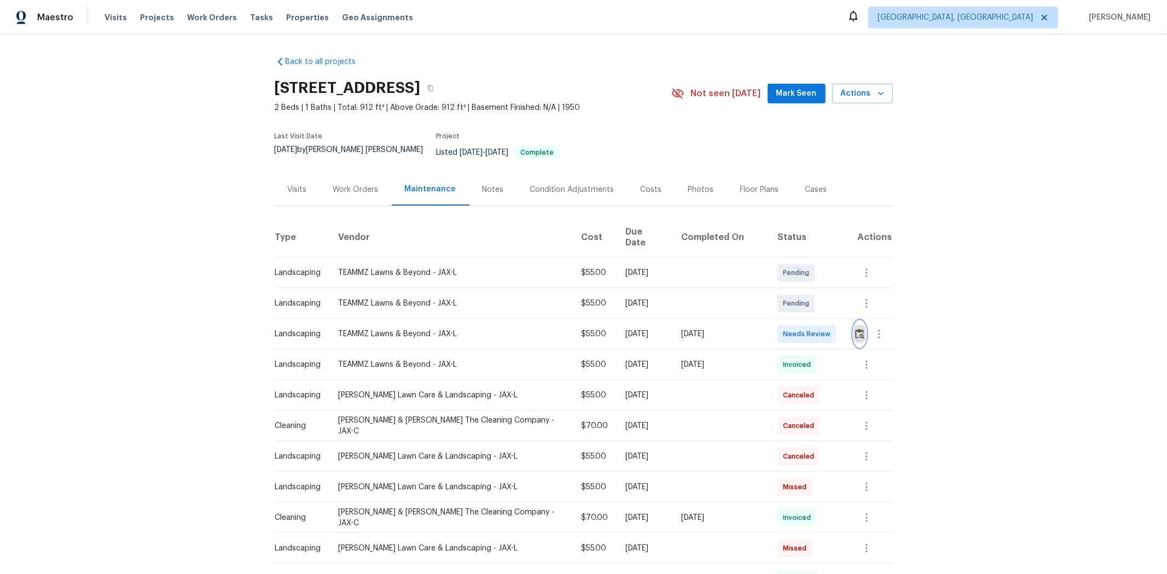
click at [829, 329] on img "button" at bounding box center [859, 334] width 9 height 10
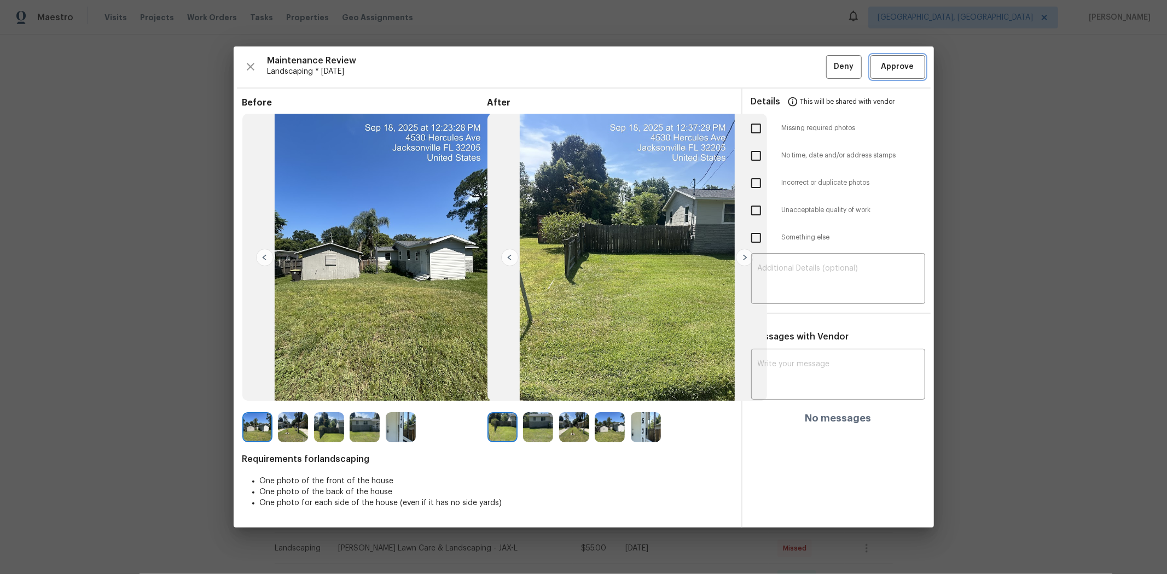
click at [829, 72] on span "Approve" at bounding box center [897, 67] width 33 height 14
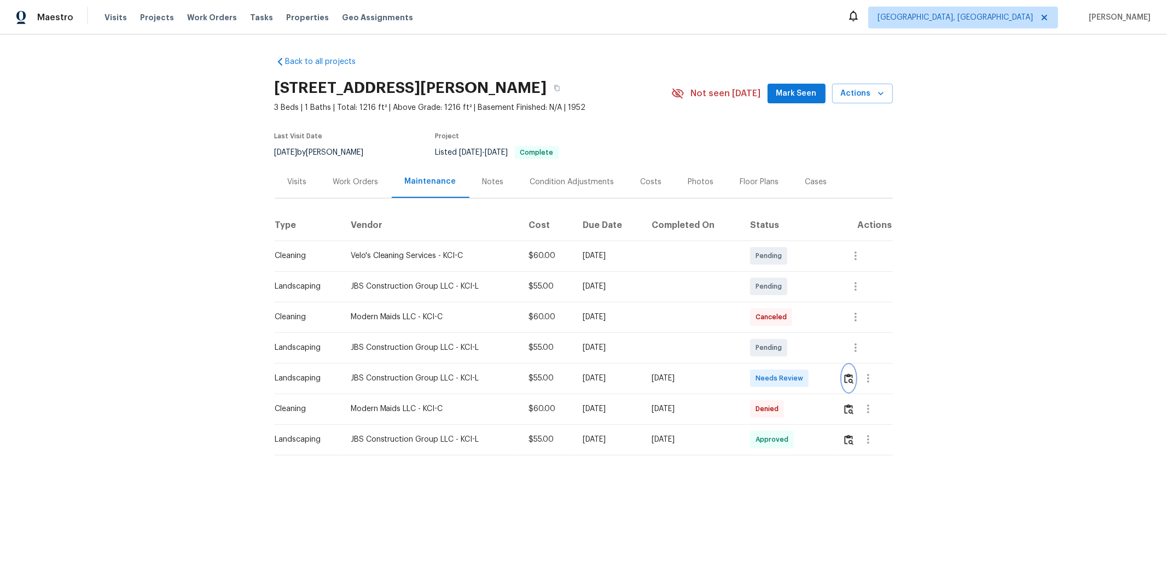
click at [829, 383] on img "button" at bounding box center [848, 379] width 9 height 10
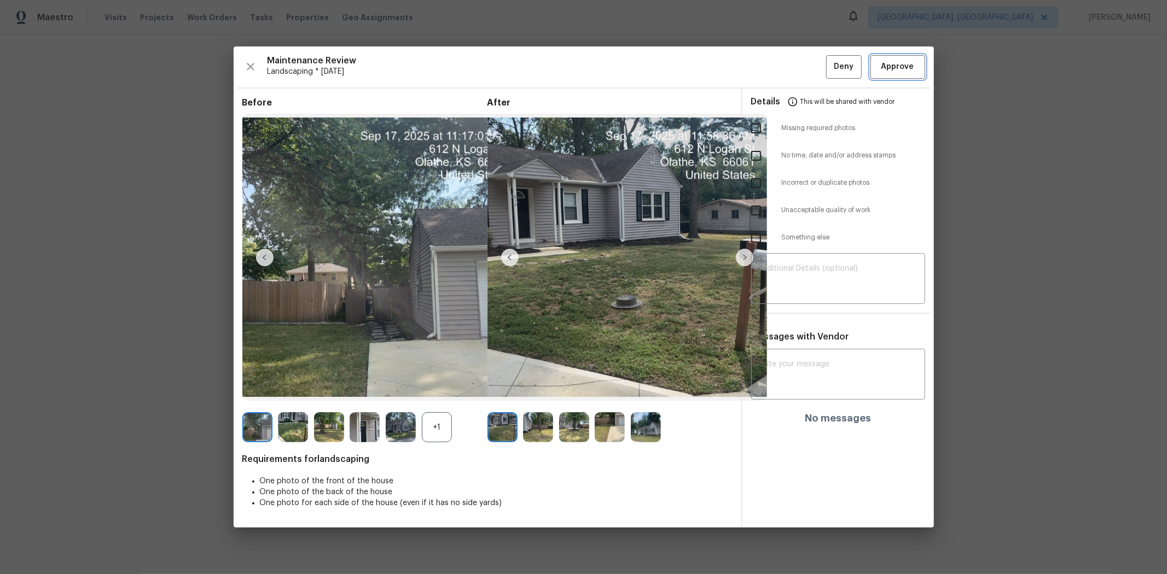
click at [829, 62] on span "Approve" at bounding box center [897, 67] width 33 height 14
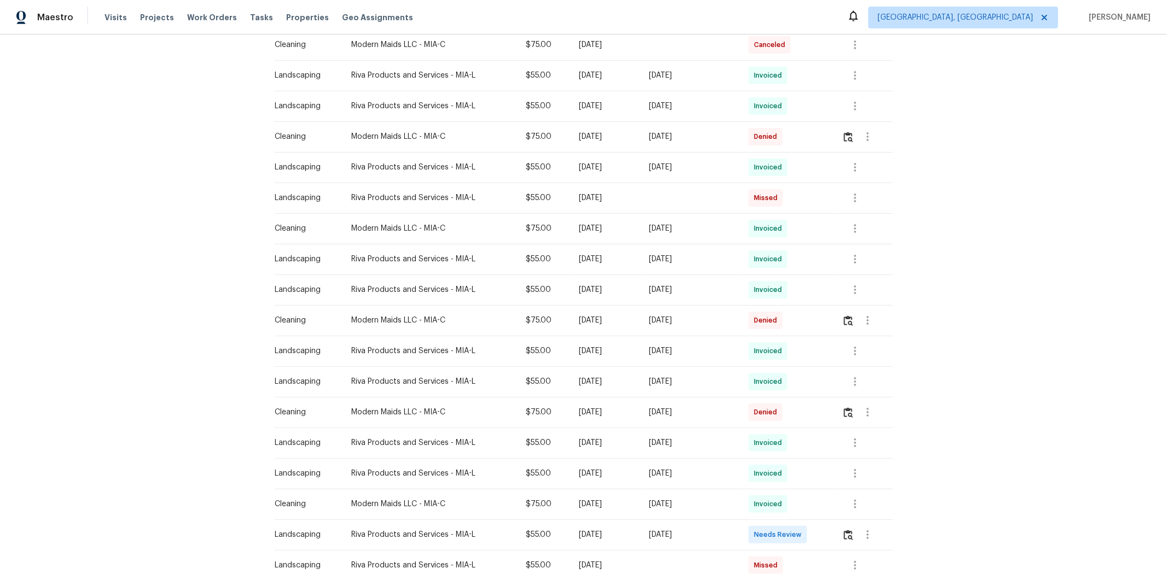
scroll to position [486, 0]
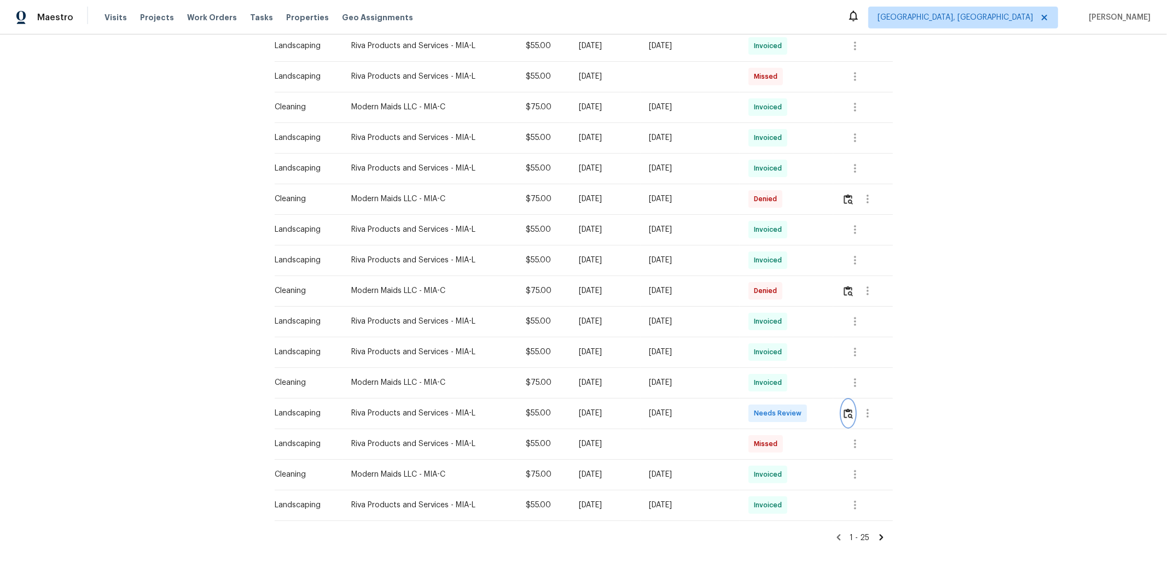
click at [829, 384] on button "button" at bounding box center [848, 413] width 13 height 26
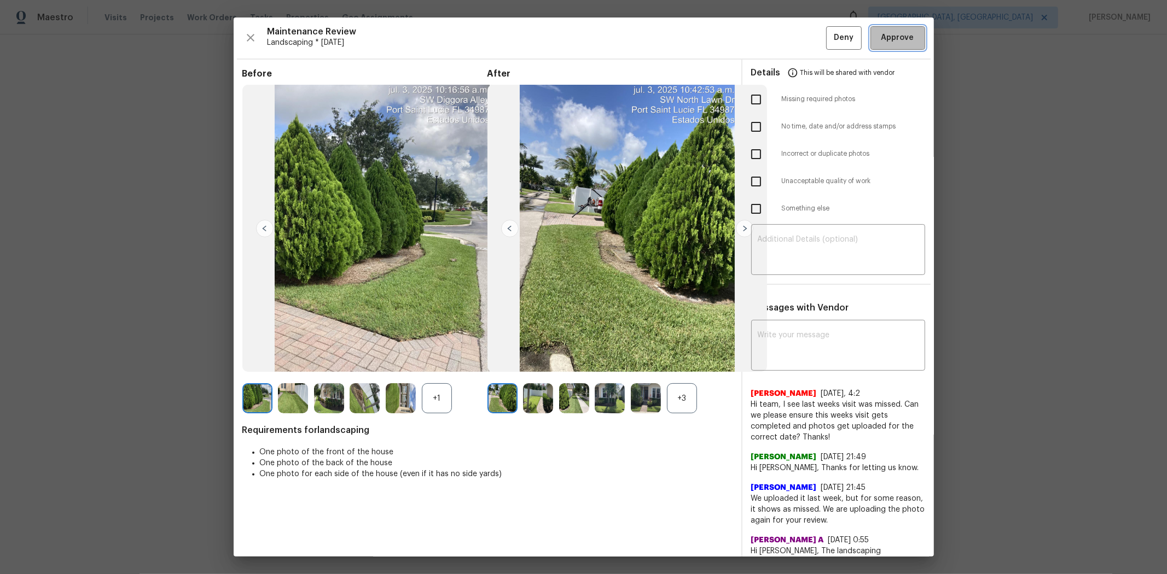
click at [829, 42] on span "Approve" at bounding box center [897, 38] width 33 height 14
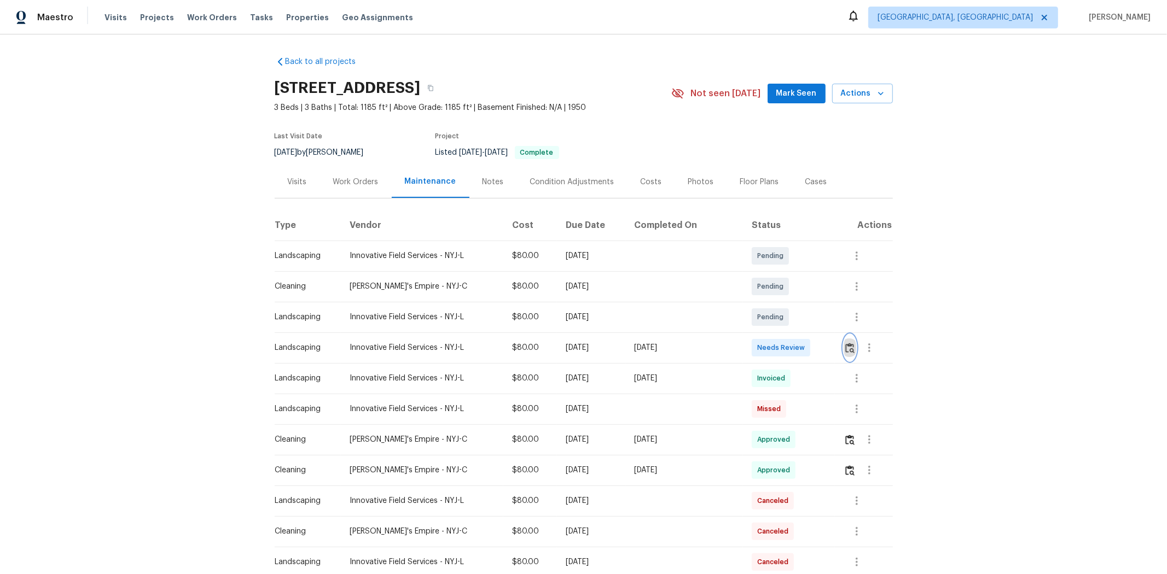
click at [829, 339] on button "button" at bounding box center [849, 348] width 13 height 26
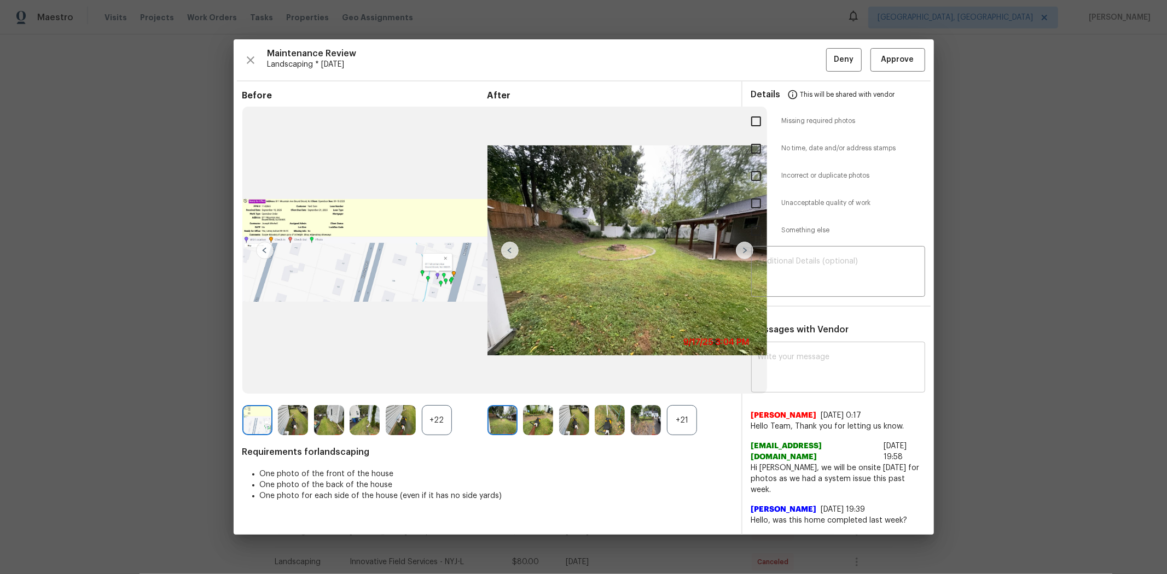
click at [790, 367] on textarea at bounding box center [837, 368] width 161 height 31
paste textarea "Maintenance Audit Team: Hello! After further review, the visit on [DATE], has b…"
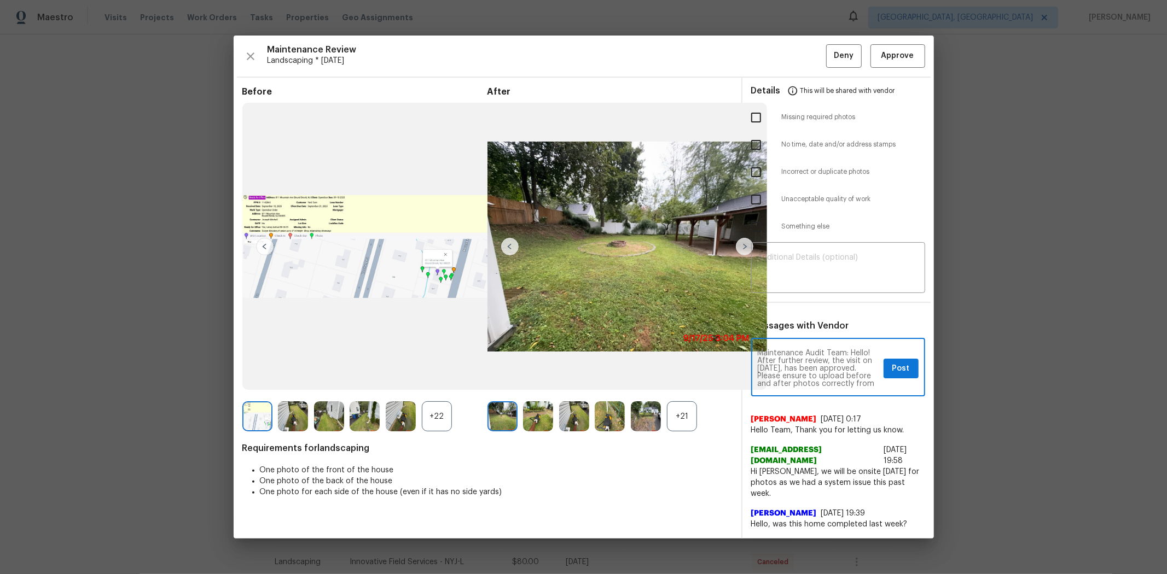
click at [803, 376] on textarea "Maintenance Audit Team: Hello! After further review, the visit on [DATE], has b…" at bounding box center [817, 368] width 121 height 38
click at [802, 376] on textarea "Maintenance Audit Team: Hello! After further review, the visit on [DATE], has b…" at bounding box center [817, 368] width 121 height 38
type textarea "Maintenance Audit Team: Hello! After further review, the visit on [DATE], has b…"
click at [829, 376] on span "Post" at bounding box center [901, 369] width 18 height 14
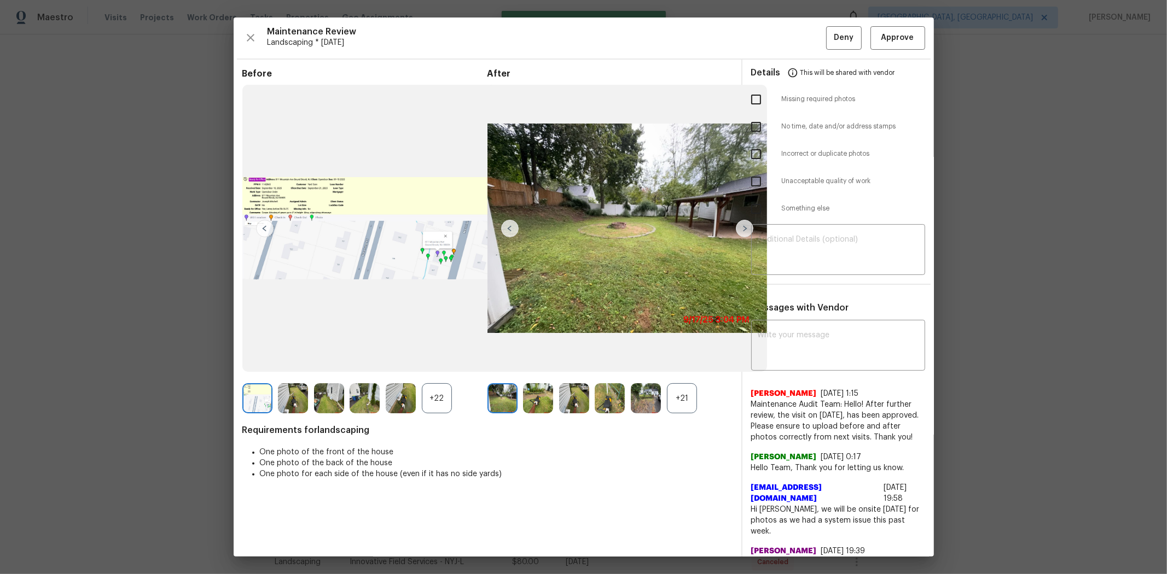
click at [829, 62] on div "Details This will be shared with vendor" at bounding box center [838, 73] width 174 height 26
click at [829, 44] on span "Approve" at bounding box center [897, 38] width 33 height 14
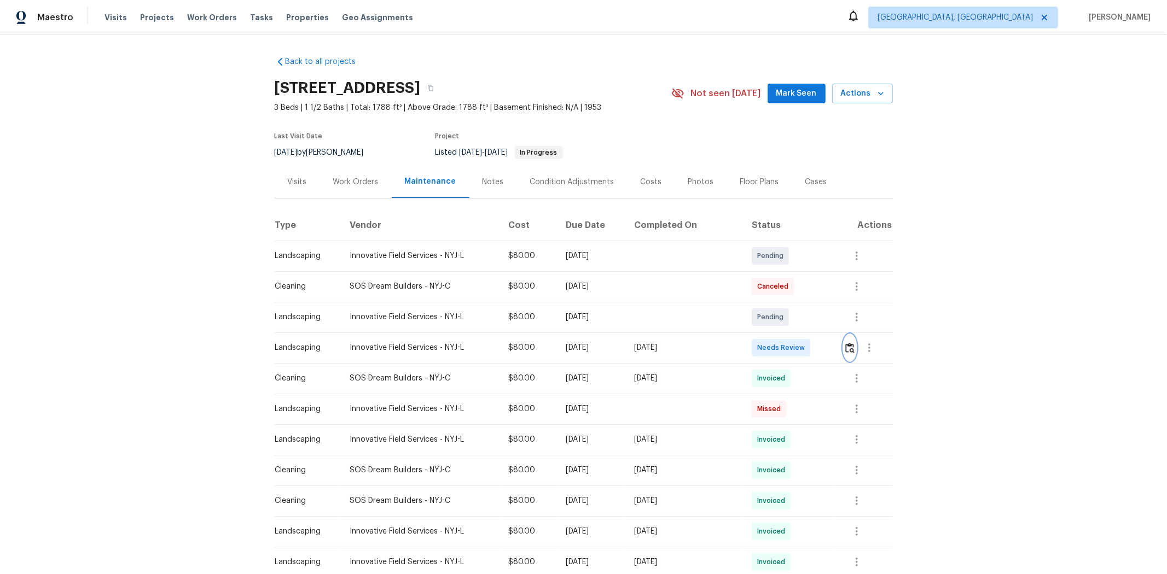
click at [829, 345] on img "button" at bounding box center [849, 348] width 9 height 10
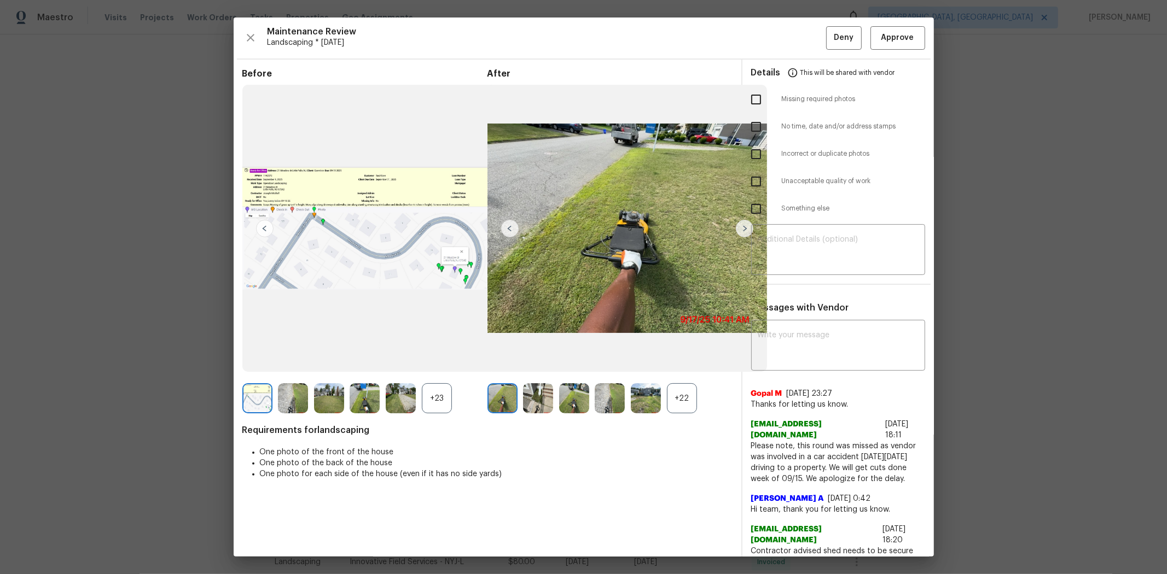
click at [756, 179] on input "checkbox" at bounding box center [755, 181] width 23 height 23
checkbox input "true"
click at [829, 236] on textarea at bounding box center [837, 251] width 161 height 31
paste textarea "Maintenance Audit Team: Hello! Unfortunately, this landscaping visit completed …"
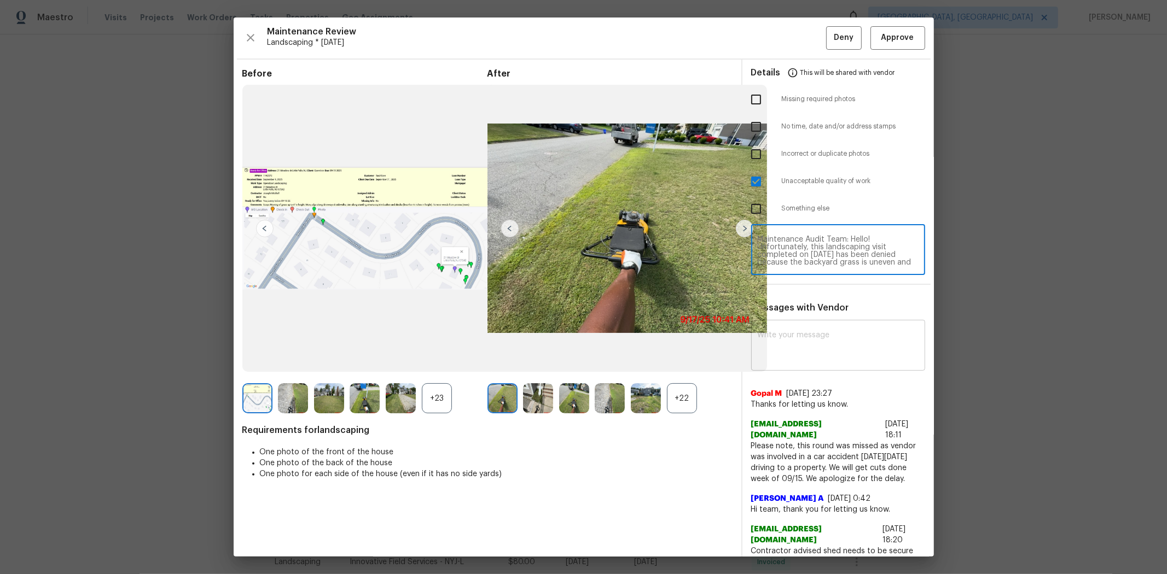
type textarea "Maintenance Audit Team: Hello! Unfortunately, this landscaping visit completed …"
click at [829, 340] on textarea at bounding box center [837, 346] width 161 height 31
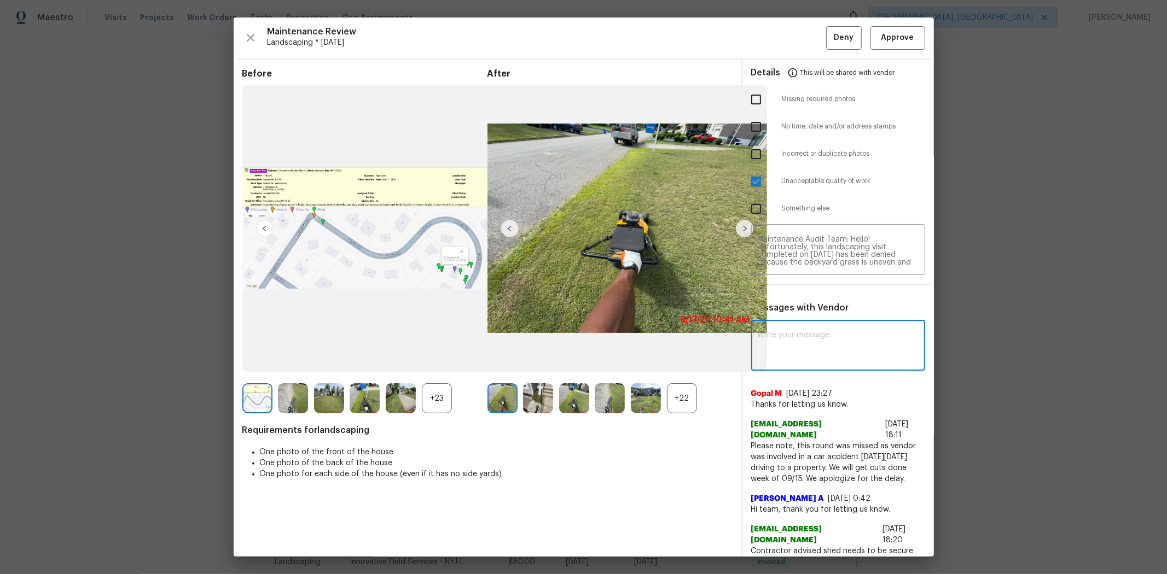
paste textarea "Maintenance Audit Team: Hello! Unfortunately, this landscaping visit completed …"
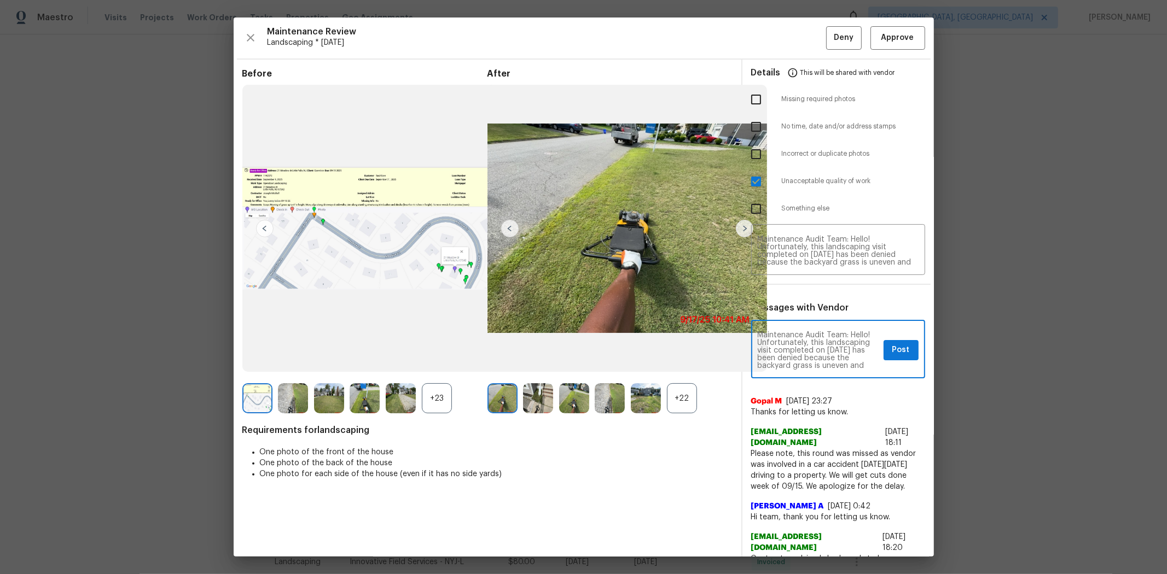
scroll to position [160, 0]
type textarea "Maintenance Audit Team: Hello! Unfortunately, this landscaping visit completed …"
click at [829, 350] on button "Post" at bounding box center [900, 350] width 35 height 20
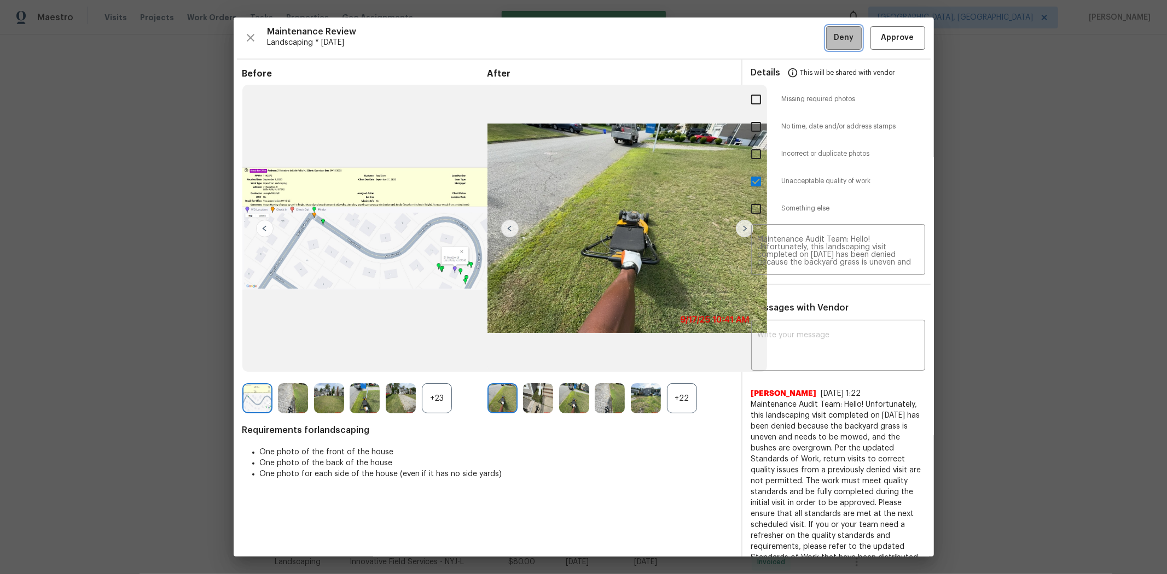
click at [829, 40] on span "Deny" at bounding box center [843, 38] width 20 height 14
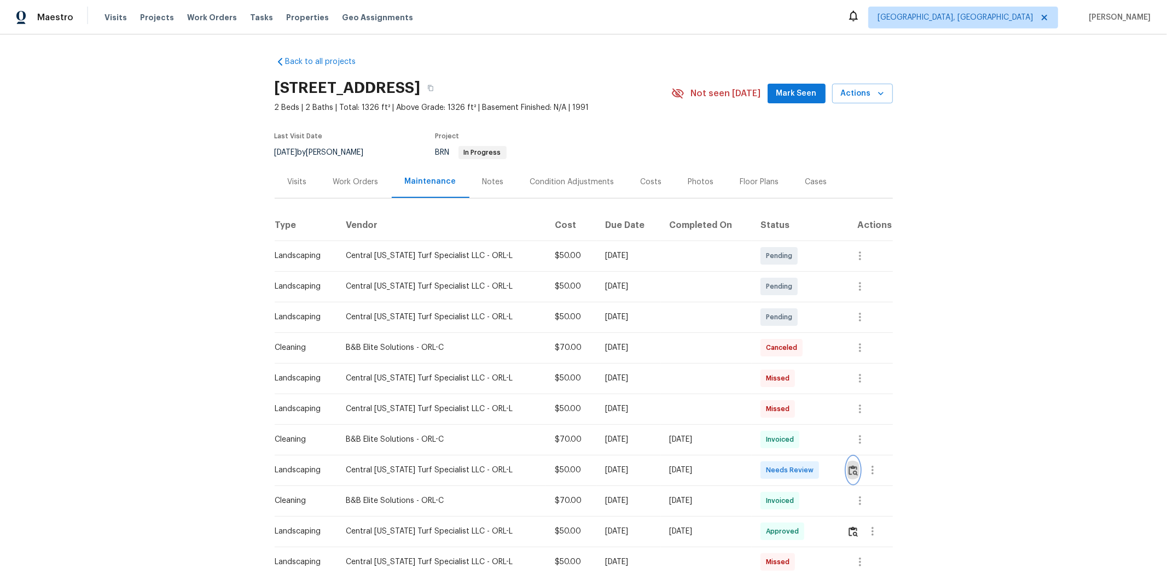
click at [829, 384] on img "button" at bounding box center [852, 470] width 9 height 10
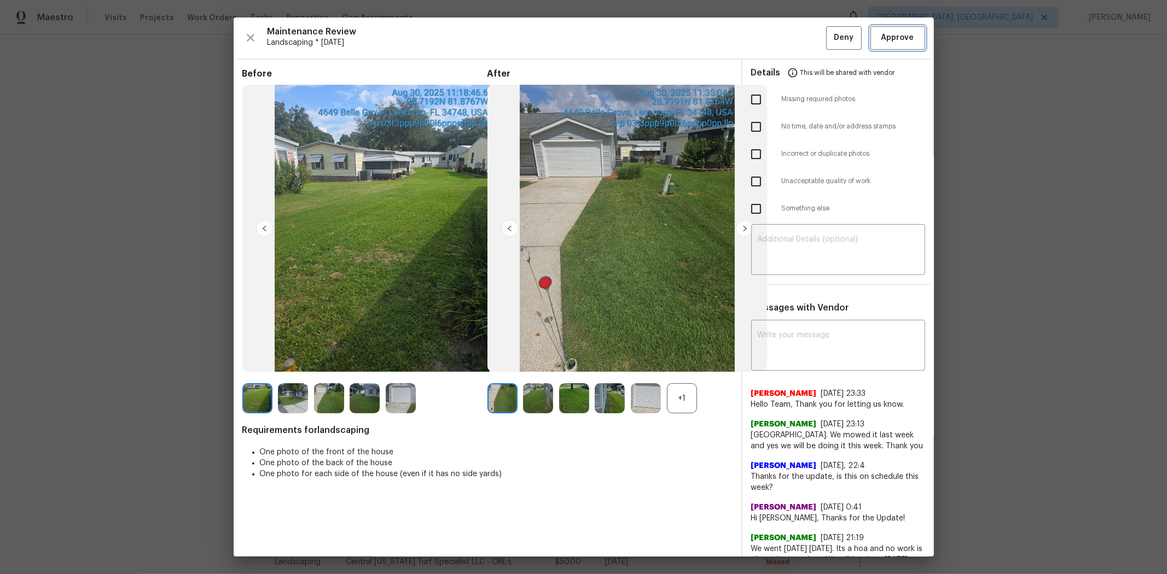
click at [829, 39] on span "Approve" at bounding box center [897, 38] width 33 height 14
